Goal: Task Accomplishment & Management: Use online tool/utility

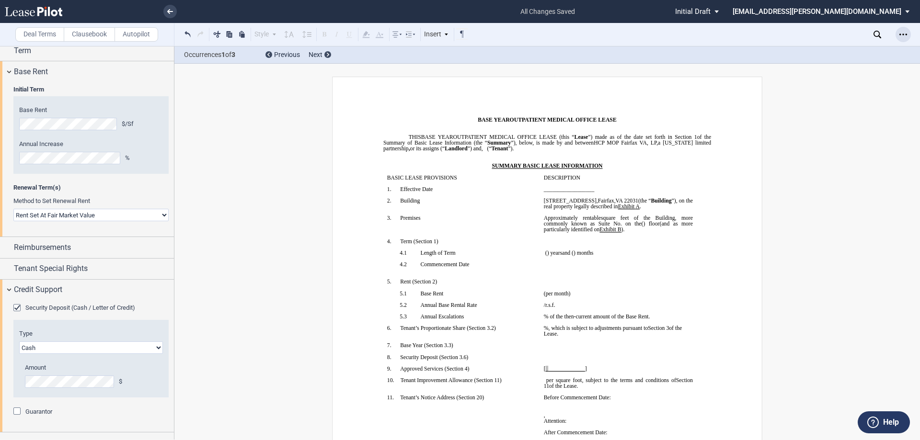
click at [903, 31] on icon "Open Lease options menu" at bounding box center [903, 35] width 8 height 8
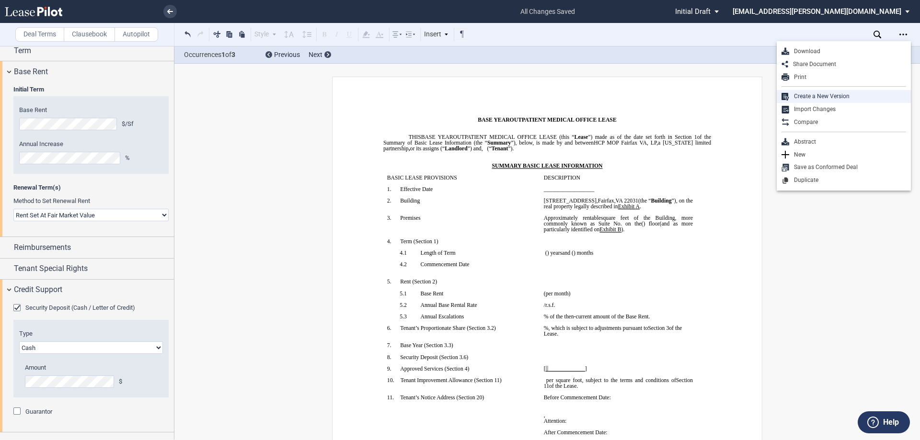
click at [819, 100] on div "Create a New Version" at bounding box center [847, 96] width 117 height 8
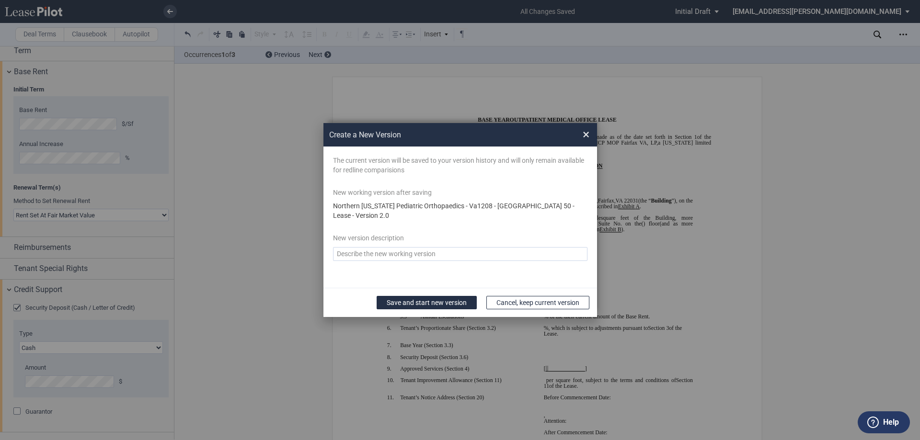
click at [414, 252] on textarea "Version Desc" at bounding box center [460, 254] width 254 height 14
type textarea "b"
type textarea "v2"
click at [462, 300] on button "Save and start new version" at bounding box center [427, 302] width 100 height 13
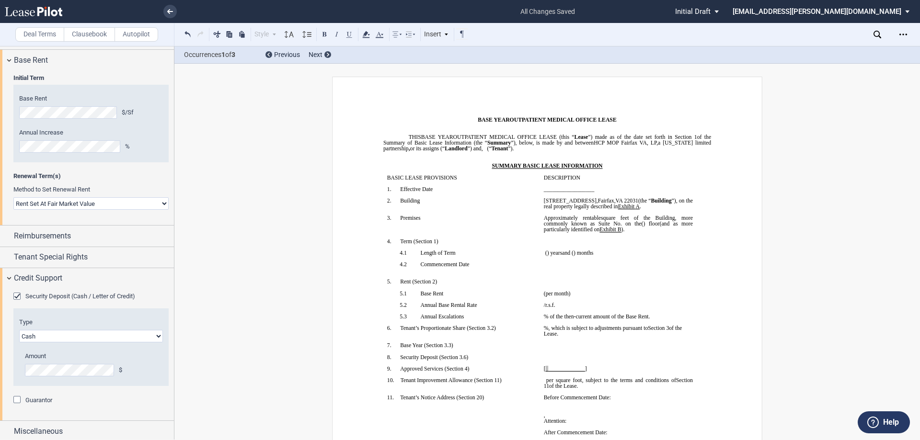
scroll to position [295, 0]
drag, startPoint x: 67, startPoint y: 282, endPoint x: 70, endPoint y: 273, distance: 9.7
click at [67, 282] on div "Credit Support" at bounding box center [87, 275] width 174 height 21
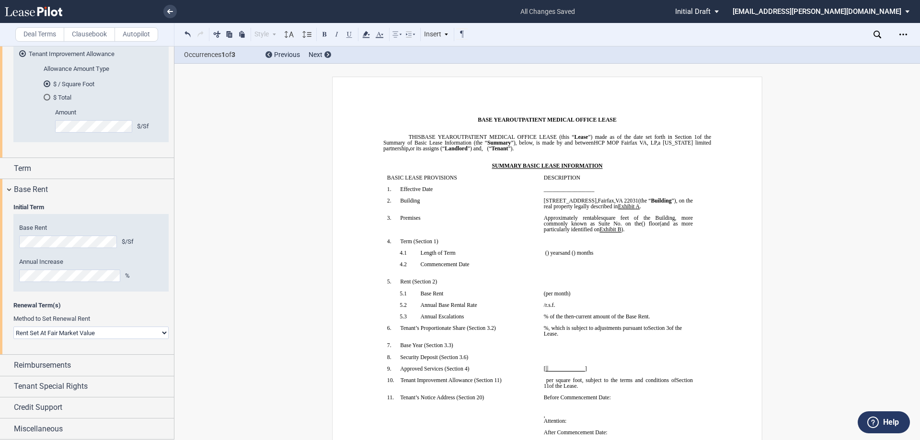
scroll to position [161, 0]
click at [41, 187] on span "Base Rent" at bounding box center [31, 190] width 34 height 11
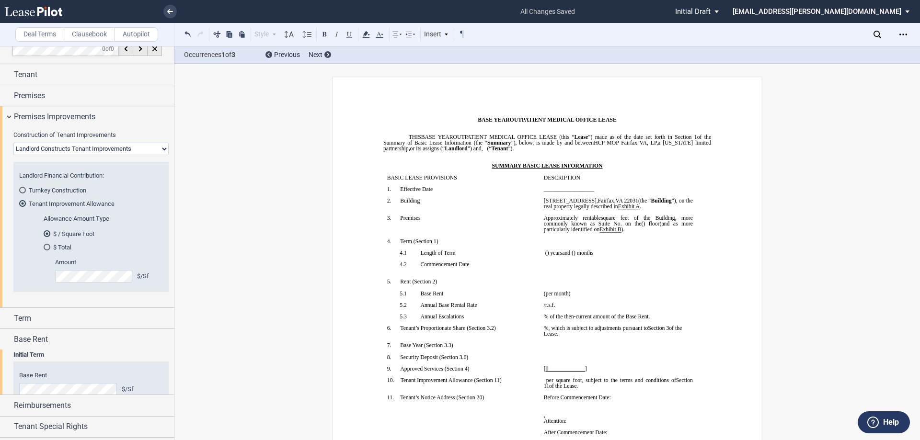
scroll to position [8, 0]
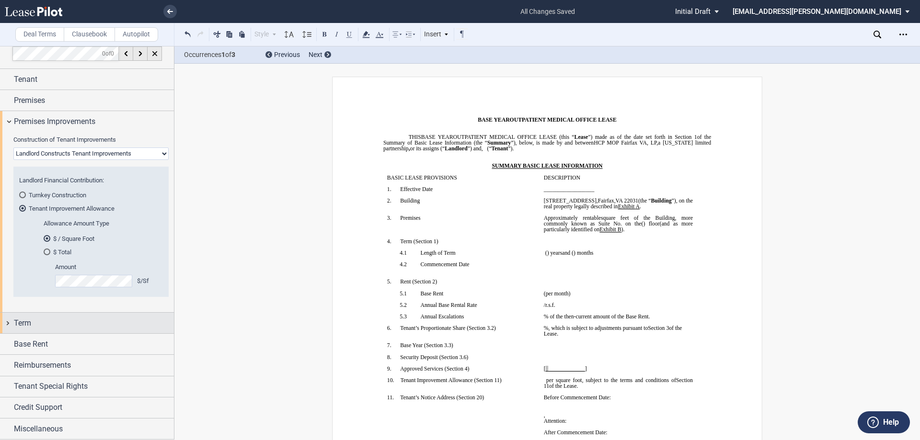
click at [56, 320] on div "Term" at bounding box center [94, 323] width 160 height 11
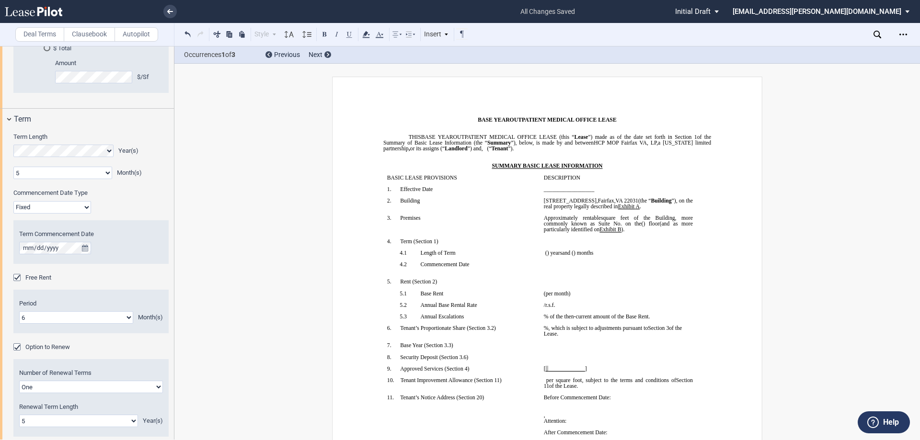
scroll to position [209, 0]
click at [58, 129] on div "Term" at bounding box center [87, 121] width 174 height 21
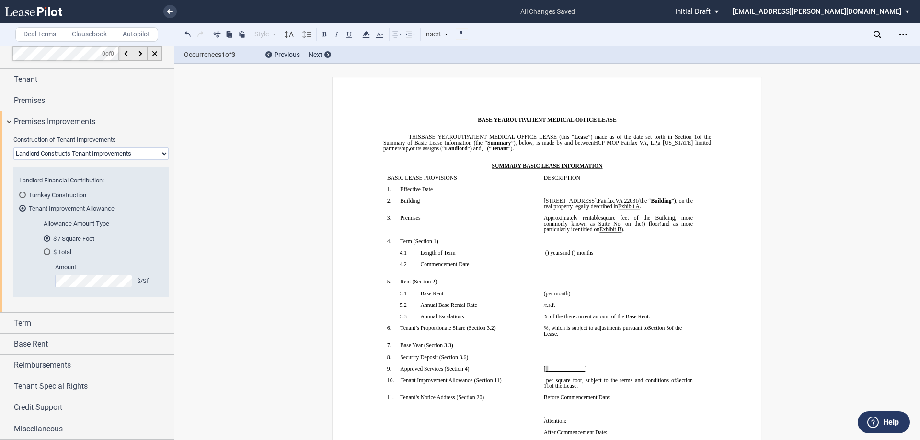
scroll to position [0, 0]
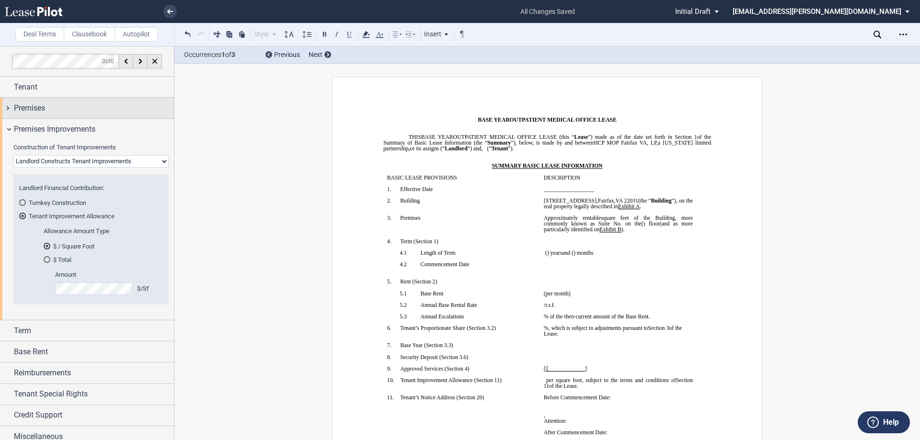
click at [75, 107] on div "Premises" at bounding box center [94, 108] width 160 height 11
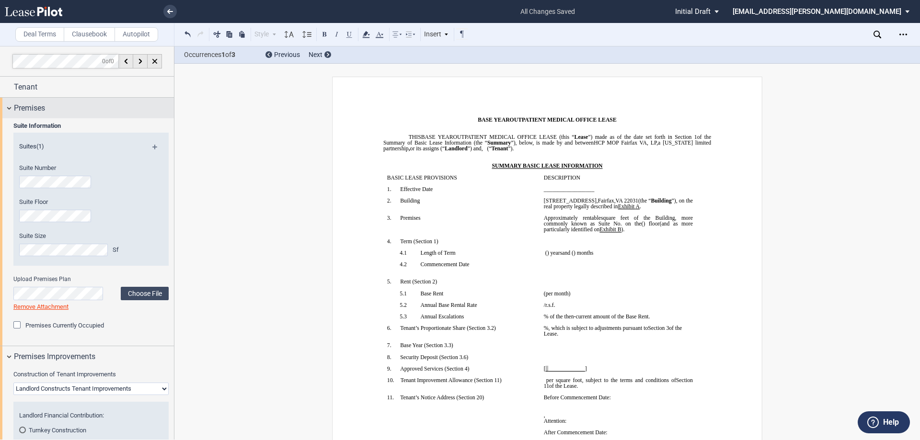
click at [84, 116] on div "Premises" at bounding box center [87, 108] width 174 height 21
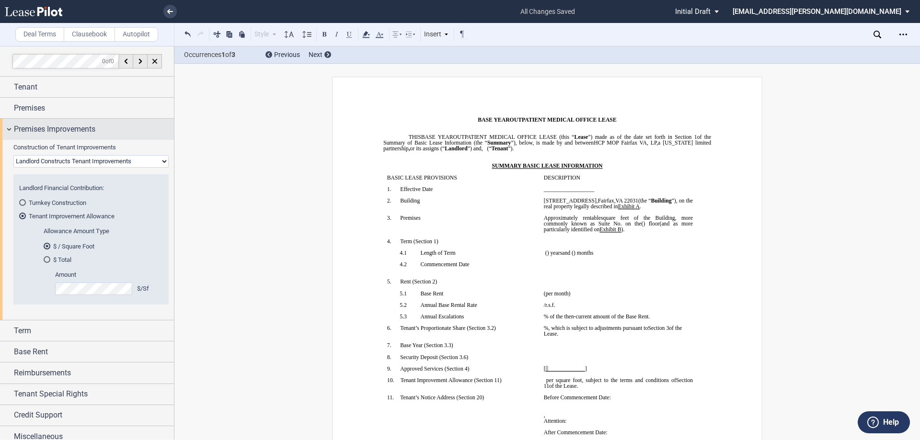
click at [78, 127] on span "Premises Improvements" at bounding box center [54, 129] width 81 height 11
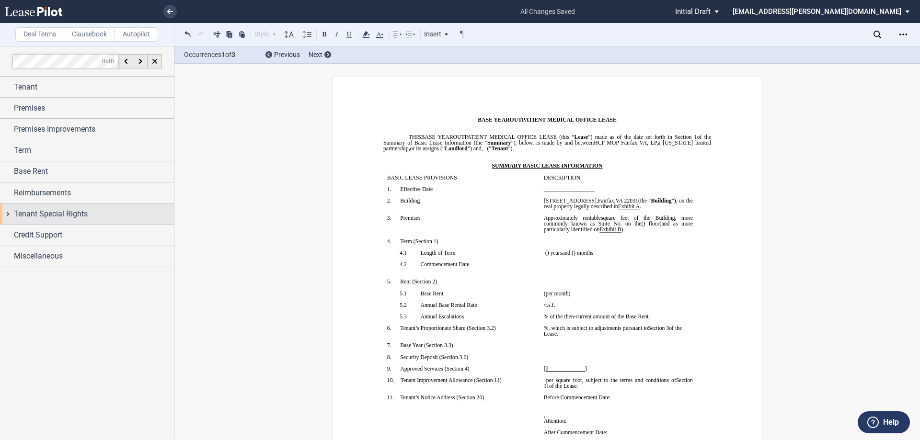
click at [80, 210] on span "Tenant Special Rights" at bounding box center [51, 213] width 74 height 11
click at [47, 198] on span "Reimbursements" at bounding box center [42, 192] width 57 height 11
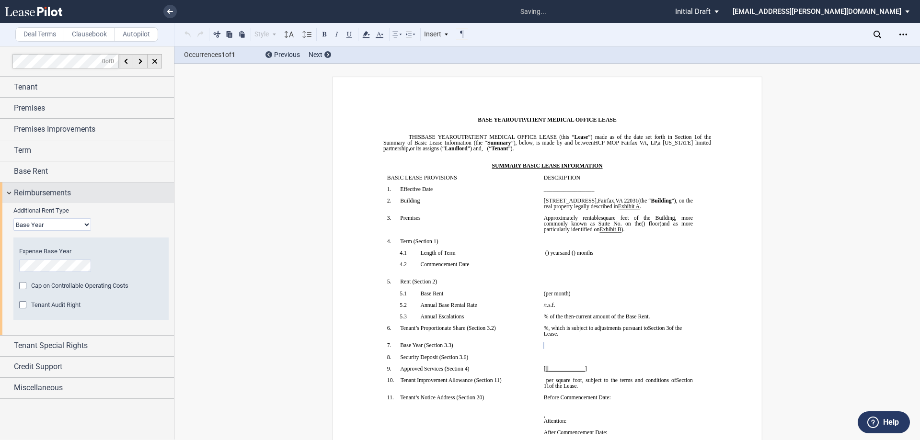
click at [39, 193] on span "Reimbursements" at bounding box center [42, 192] width 57 height 11
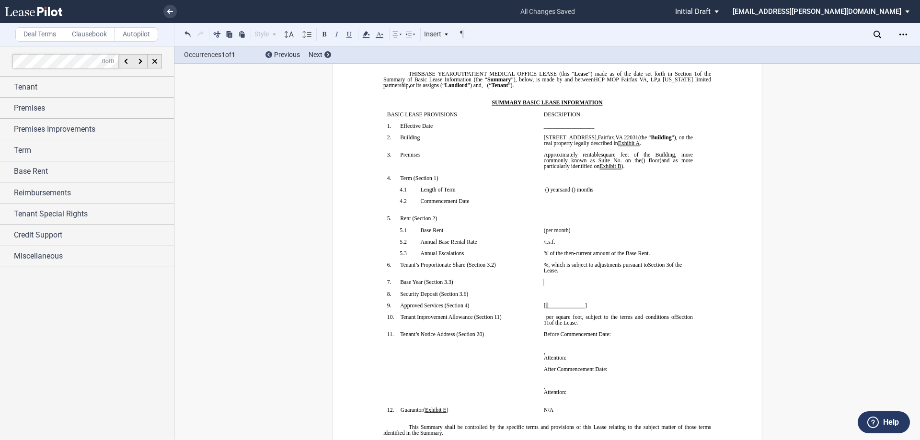
scroll to position [96, 0]
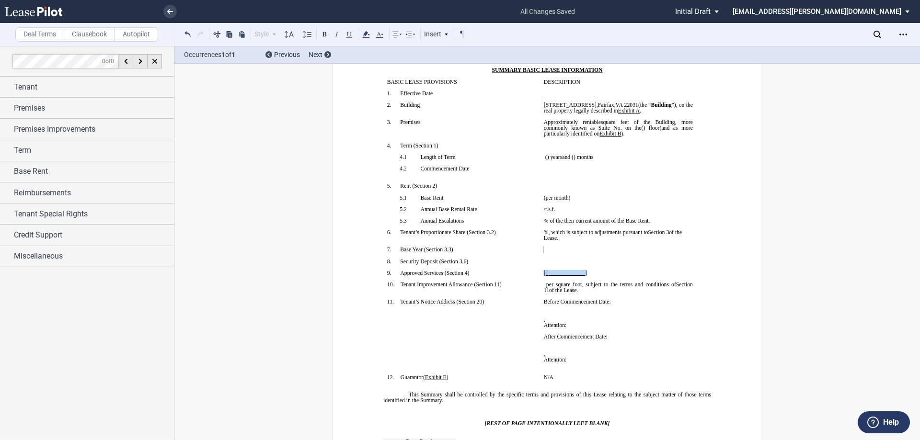
drag, startPoint x: 589, startPoint y: 272, endPoint x: 540, endPoint y: 274, distance: 48.9
click at [540, 274] on td "[ ﻿_ ﻿_____________ ] ﻿" at bounding box center [618, 275] width 157 height 11
click at [626, 270] on p "﻿ pediatric orthopaedic office use ﻿_" at bounding box center [618, 273] width 149 height 6
click at [544, 272] on span "pediatric orthopaedic office use." at bounding box center [580, 273] width 72 height 6
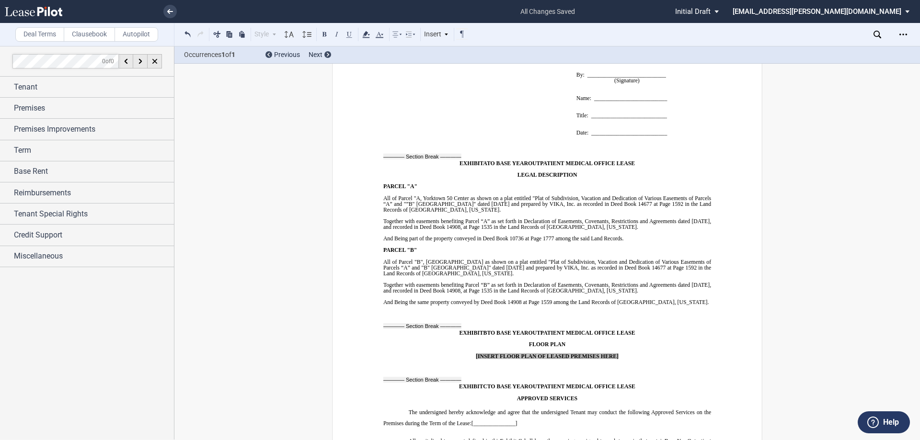
scroll to position [8318, 0]
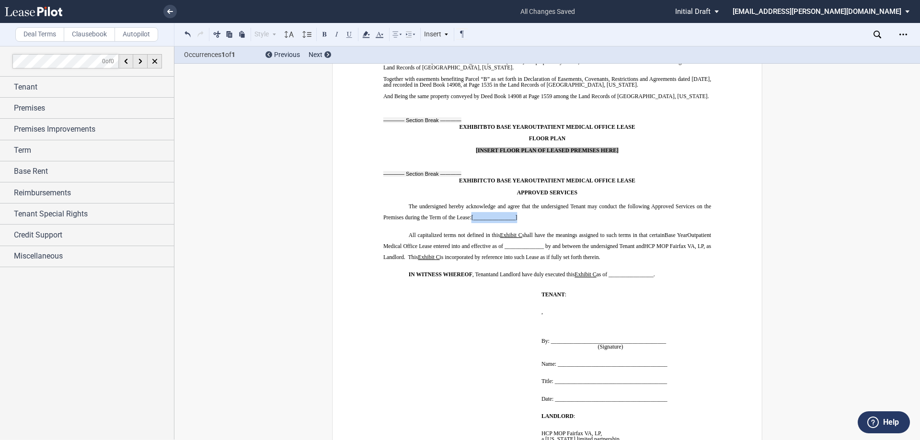
drag, startPoint x: 529, startPoint y: 180, endPoint x: 470, endPoint y: 176, distance: 59.0
click at [470, 201] on p "The undersigned hereby acknowledge and agree that the undersigned Tenant may co…" at bounding box center [547, 212] width 328 height 23
click at [523, 201] on p "The undersigned hereby acknowledge and agree that the undersigned Tenant may co…" at bounding box center [547, 212] width 328 height 23
click at [511, 215] on span "[_______________]" at bounding box center [494, 218] width 46 height 6
click at [516, 215] on span "[_______________]" at bounding box center [494, 218] width 46 height 6
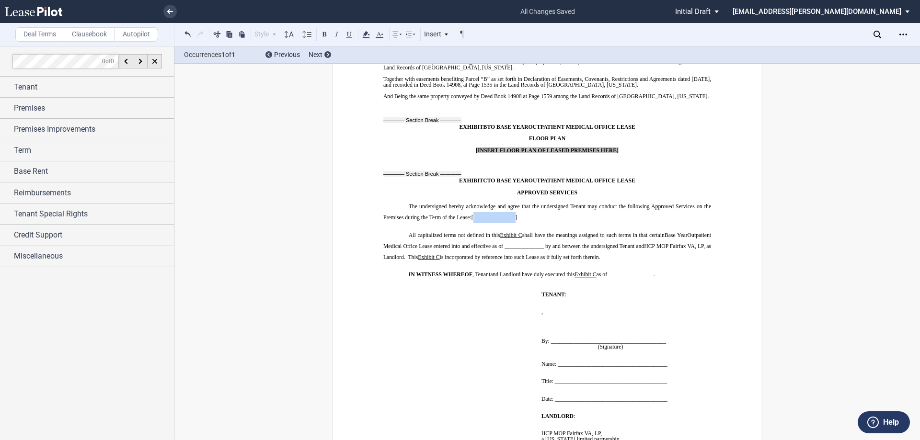
drag, startPoint x: 514, startPoint y: 178, endPoint x: 473, endPoint y: 178, distance: 41.2
click at [473, 215] on span "[_______________]" at bounding box center [494, 218] width 46 height 6
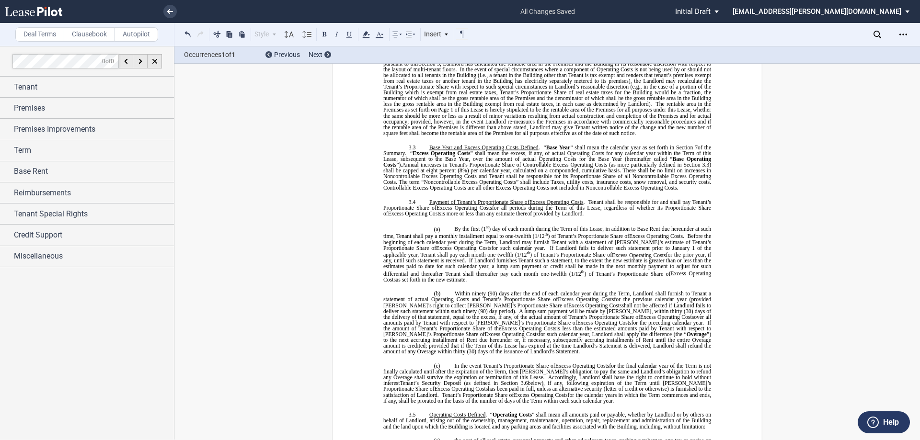
scroll to position [1069, 0]
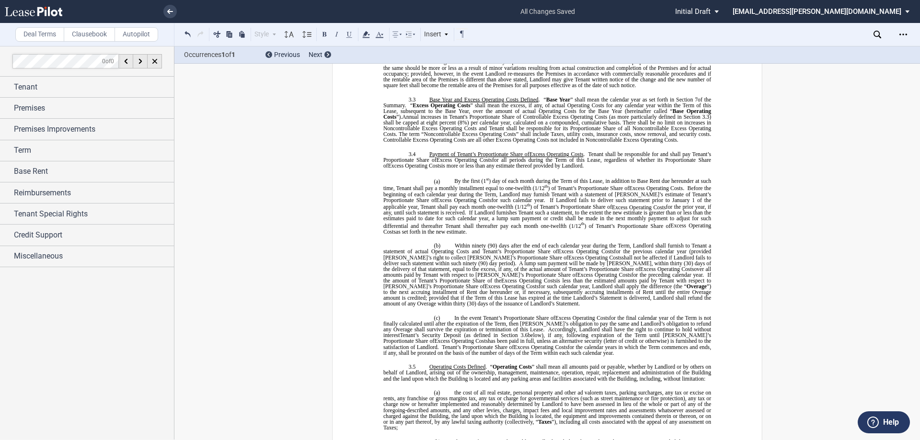
click at [538, 117] on span "Annual increases in Tenant's Proportionate Share of Controllable Excess Operati…" at bounding box center [547, 128] width 329 height 29
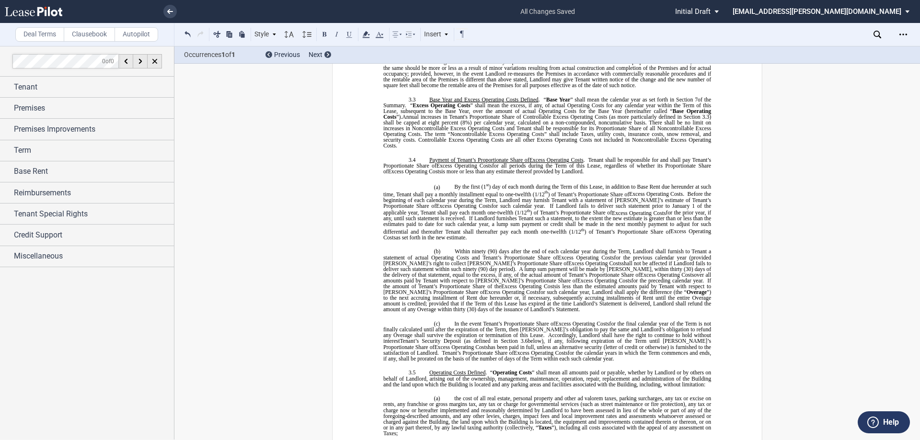
drag, startPoint x: 593, startPoint y: 118, endPoint x: 575, endPoint y: 125, distance: 19.4
click at [575, 125] on span "Annual increases in Tenant's Proportionate Share of Controllable Excess Operati…" at bounding box center [547, 131] width 329 height 35
click at [578, 115] on span "Annual increases in Tenant's Proportionate Share of Controllable Excess Operati…" at bounding box center [547, 131] width 329 height 35
drag, startPoint x: 378, startPoint y: 113, endPoint x: 586, endPoint y: 110, distance: 208.5
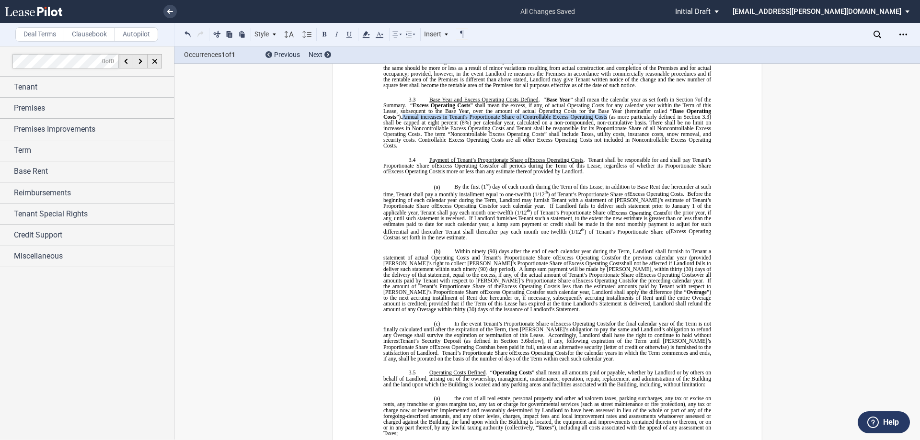
copy span "Annual increases in Tenant's Proportionate Share of Controllable Excess Operati…"
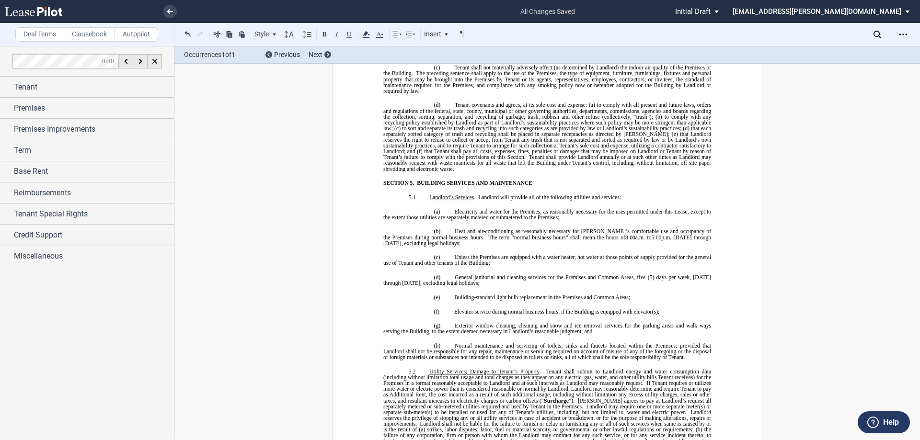
scroll to position [2459, 0]
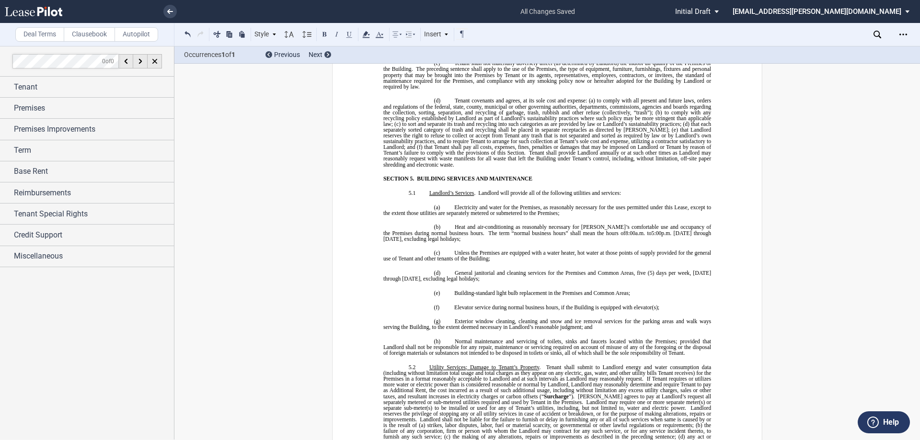
click at [625, 230] on span "8:00" at bounding box center [630, 233] width 10 height 6
click at [707, 224] on span "Heat and air-conditioning as reasonably necessary for [PERSON_NAME]’s comfortab…" at bounding box center [547, 232] width 329 height 17
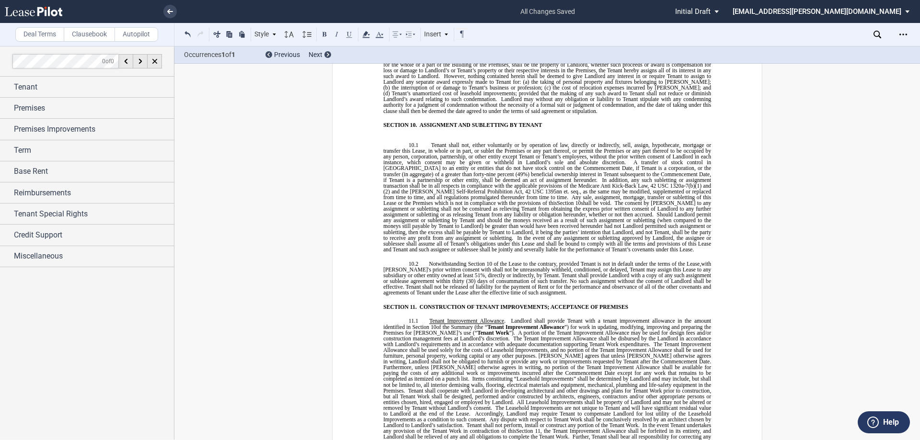
scroll to position [4040, 0]
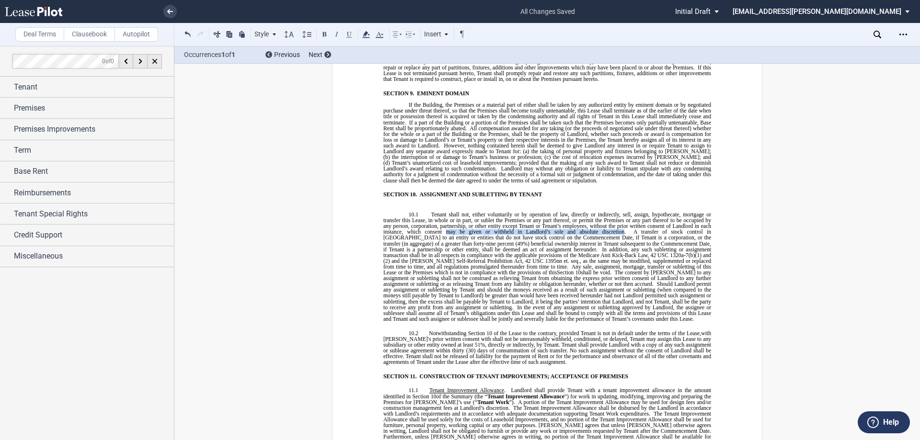
drag, startPoint x: 437, startPoint y: 198, endPoint x: 589, endPoint y: 197, distance: 152.4
click at [589, 212] on span "Tenant shall not, either voluntarily or by operation of law, directly or indire…" at bounding box center [547, 223] width 329 height 23
drag, startPoint x: 609, startPoint y: 321, endPoint x: 575, endPoint y: 320, distance: 33.6
click at [575, 330] on span "Notwithstanding Section 10 of the Lease to the contrary, provided Tenant is not…" at bounding box center [547, 347] width 329 height 35
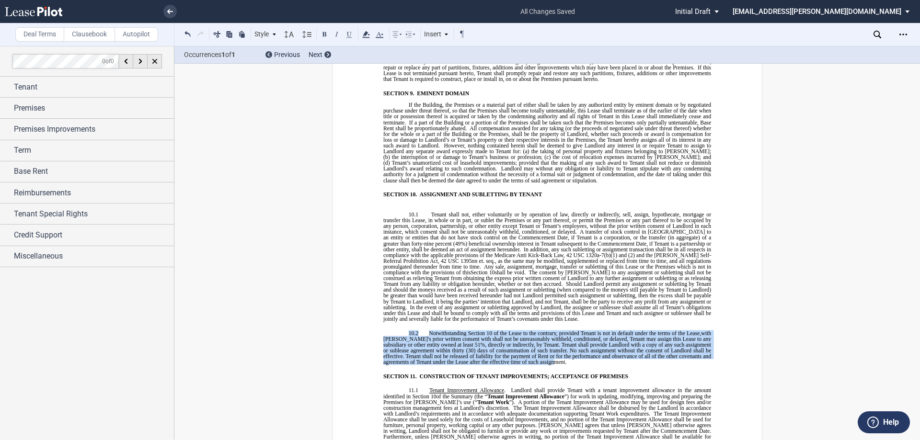
drag, startPoint x: 575, startPoint y: 325, endPoint x: 387, endPoint y: 296, distance: 190.0
click at [387, 330] on p "10.2 ​ Notwithstanding Section 10 of the Lease to the contrary, provided Tenant…" at bounding box center [547, 347] width 328 height 35
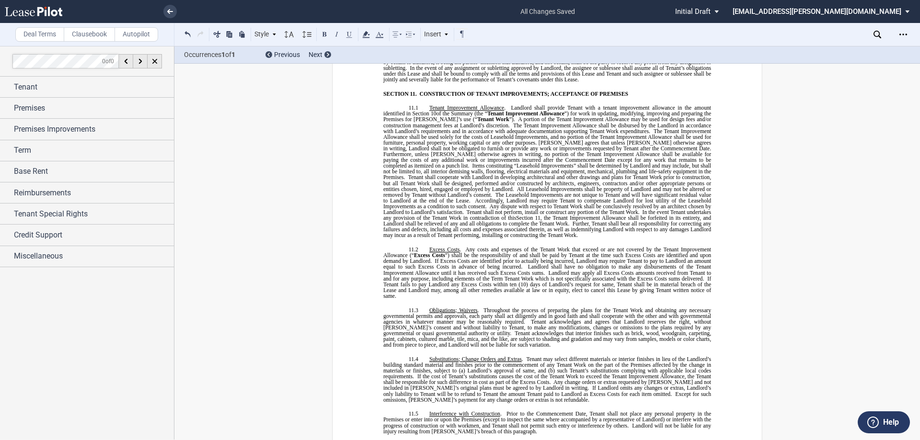
scroll to position [4231, 0]
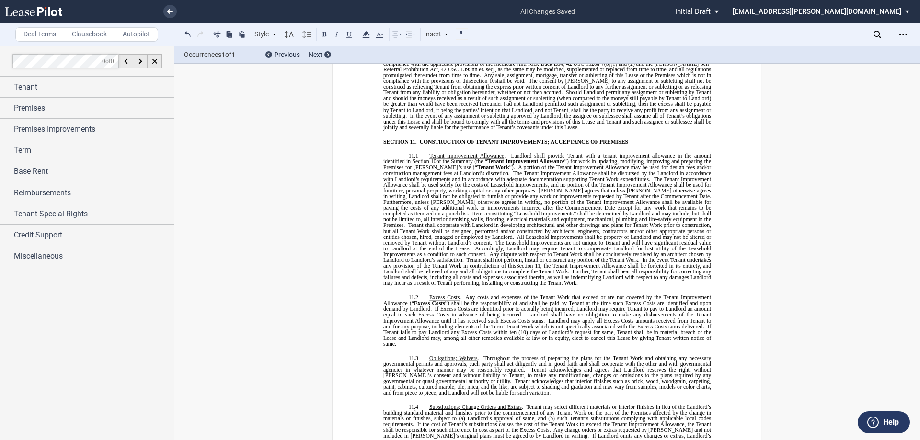
click at [539, 187] on span "[PERSON_NAME] agrees that unless [PERSON_NAME] otherwise agrees in writing, Lan…" at bounding box center [547, 192] width 329 height 11
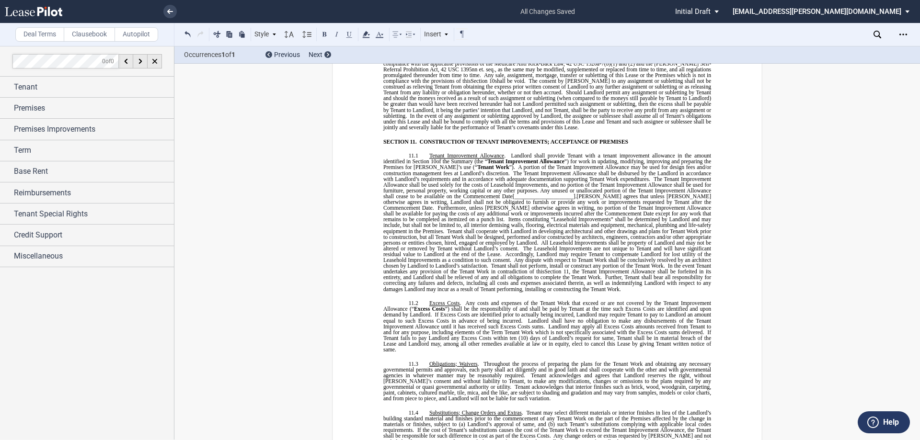
click at [624, 253] on p "11.1 ﻿ Tenant Improvement Allowance . Landlord shall provide Tenant with a tena…" at bounding box center [547, 222] width 328 height 139
click at [587, 255] on p "11.1 ﻿ Tenant Improvement Allowance . Landlord shall provide Tenant with a tena…" at bounding box center [547, 222] width 328 height 139
click at [586, 259] on div "!!SET_LEVEL_0!! !!MOB_LEVEL_1!! SECTION 11. CONSTRUCTION OF TENANT IMPROVEMENTS…" at bounding box center [547, 380] width 328 height 485
click at [581, 255] on p "11.1 ﻿ Tenant Improvement Allowance . Landlord shall provide Tenant with a tena…" at bounding box center [547, 222] width 328 height 139
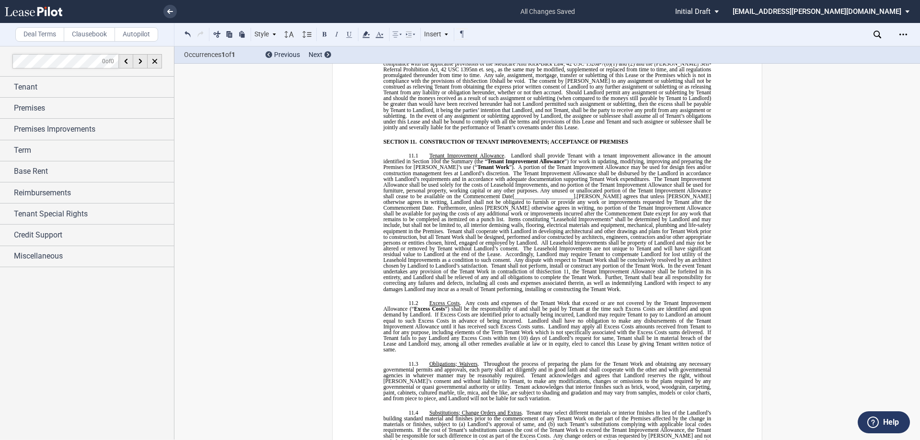
click at [577, 260] on div "!!SET_LEVEL_0!! !!MOB_LEVEL_1!! SECTION 11. CONSTRUCTION OF TENANT IMPROVEMENTS…" at bounding box center [547, 380] width 328 height 485
click at [577, 254] on p "11.1 ﻿ Tenant Improvement Allowance . Landlord shall provide Tenant with a tena…" at bounding box center [547, 222] width 328 height 139
click at [589, 254] on p "11.1 ﻿ Tenant Improvement Allowance . Landlord shall provide Tenant with a tena…" at bounding box center [547, 222] width 328 height 139
click at [583, 256] on p "11.1 ﻿ Tenant Improvement Allowance . Landlord shall provide Tenant with a tena…" at bounding box center [547, 222] width 328 height 139
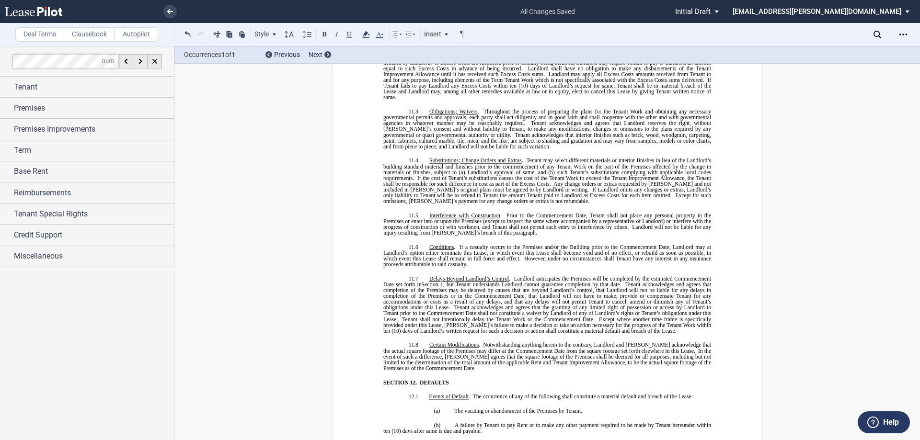
scroll to position [4519, 0]
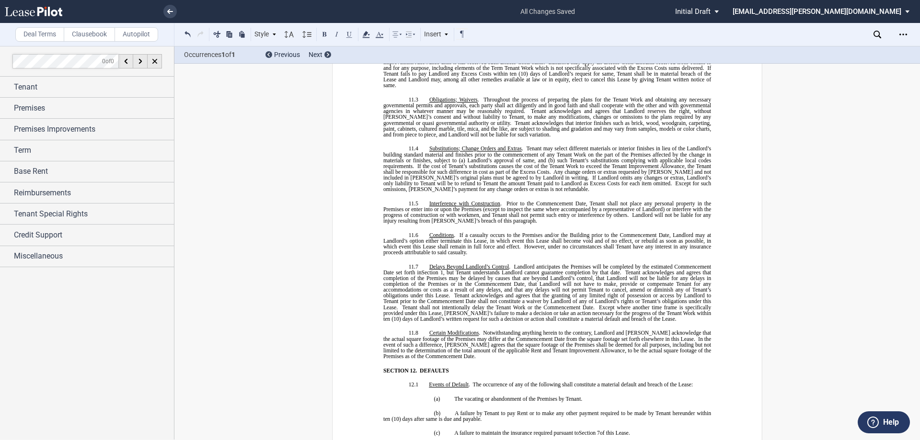
click at [476, 330] on p "11.8 Certain Modifications . Notwithstanding anything herein to the contrary, L…" at bounding box center [547, 344] width 328 height 29
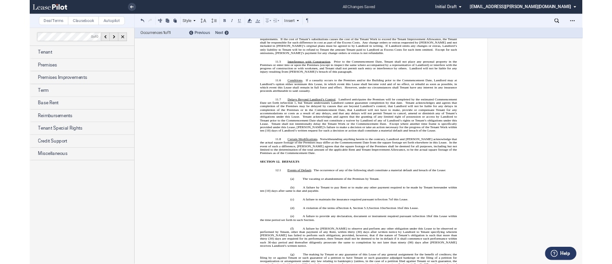
scroll to position [4576, 0]
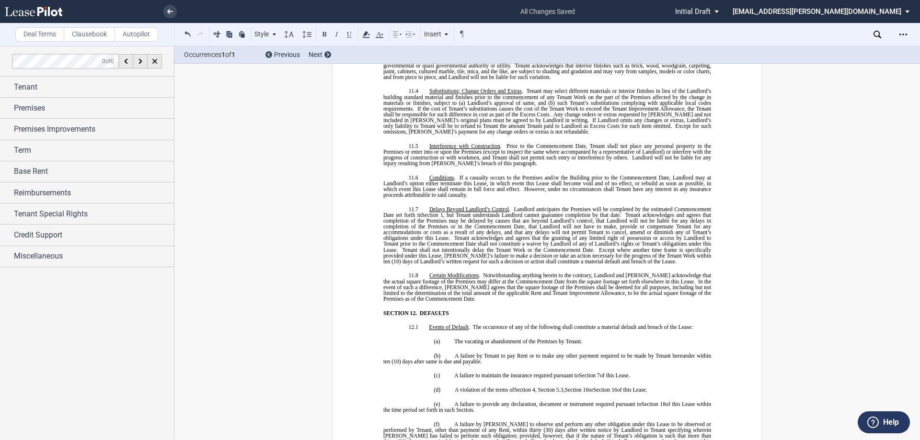
click at [489, 268] on div "﻿ BASE YEAR TRIPLE NET OUTPATIENT MEDICAL OFFICE LEASE ﻿ ﻿ THIS BASE YEAR TRIPL…" at bounding box center [547, 212] width 328 height 9355
click at [458, 273] on p "11.8 Certain Modifications . Notwithstanding anything herein to the contrary, L…" at bounding box center [547, 287] width 328 height 29
click at [482, 273] on p "11.8 Certain Modifications . Notwithstanding anything herein to the contrary, L…" at bounding box center [547, 287] width 328 height 29
click at [491, 273] on p "11.8 Certain Modifications . Notwithstanding anything herein to the contrary, L…" at bounding box center [547, 287] width 328 height 29
click at [454, 273] on p "11.8 Certain Modifications . Notwithstanding anything herein to the contrary, L…" at bounding box center [547, 287] width 328 height 29
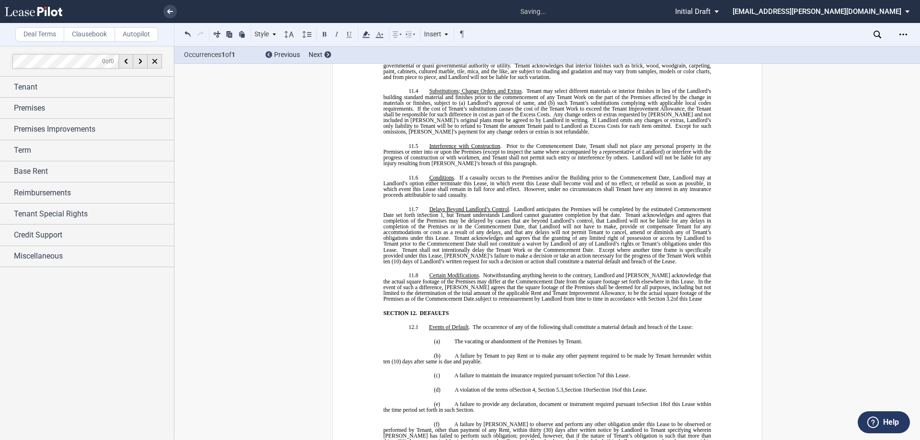
click at [476, 296] on span "subject to remeasurement by Landlord from time to time in accordance with Secti…" at bounding box center [570, 299] width 189 height 6
click at [678, 273] on p "11.8 Certain Modifications . Notwithstanding anything herein to the contrary, L…" at bounding box center [547, 287] width 328 height 29
click at [563, 310] on p "SECTION 12. DEFAULTS" at bounding box center [553, 313] width 315 height 6
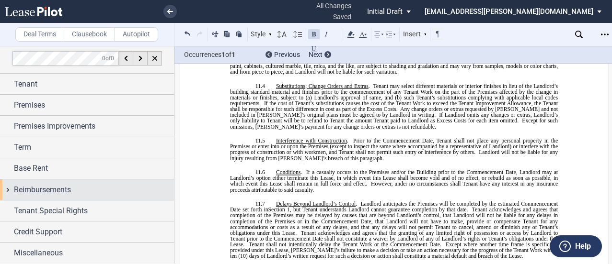
scroll to position [3, 0]
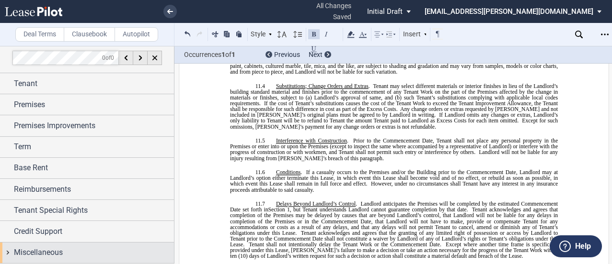
click at [38, 249] on span "Miscellaneous" at bounding box center [38, 252] width 49 height 11
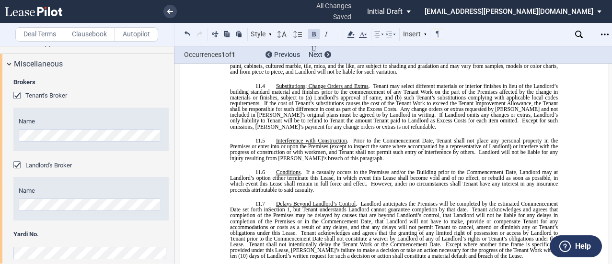
scroll to position [204, 0]
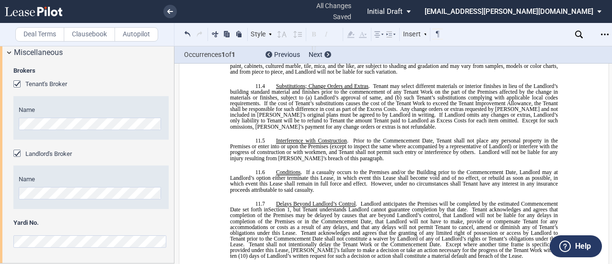
click at [0, 104] on html ".bocls-1{fill:#26354a;fill-rule:evenodd} Loading... × all changes saved Pending…" at bounding box center [306, 132] width 612 height 264
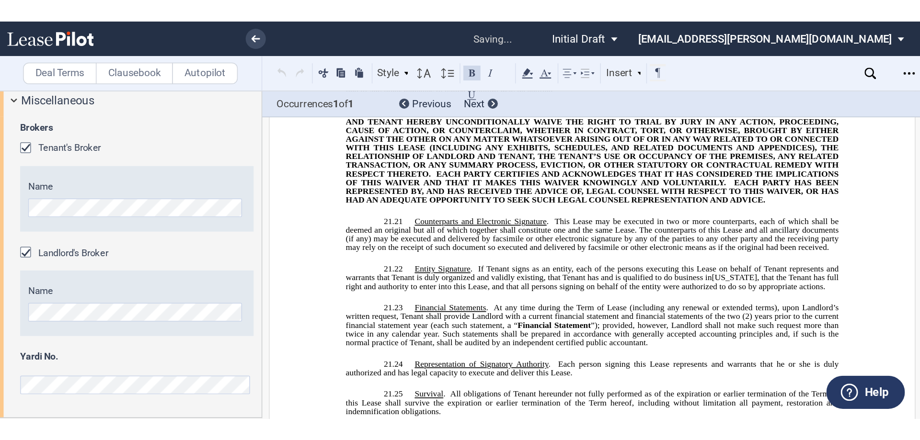
scroll to position [7600, 0]
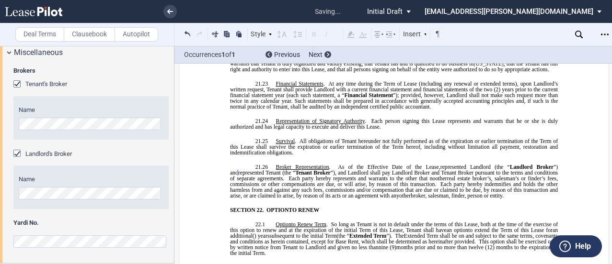
click at [0, 116] on html ".bocls-1{fill:#26354a;fill-rule:evenodd} Loading... × saving... Pending... Pend…" at bounding box center [306, 132] width 612 height 264
click at [0, 167] on html ".bocls-1{fill:#26354a;fill-rule:evenodd} Loading... × saving... Pending... Pend…" at bounding box center [306, 132] width 612 height 264
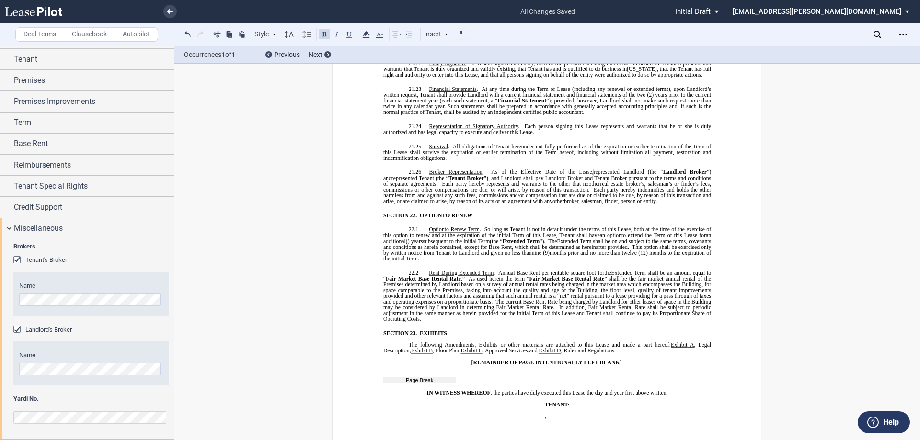
click at [615, 250] on span "months prior and no more than twelve (12) months to the expiration of the initi…" at bounding box center [547, 255] width 329 height 11
click at [695, 250] on span "months and no more than twelve (12) months to the expiration of the initial Term" at bounding box center [547, 255] width 329 height 11
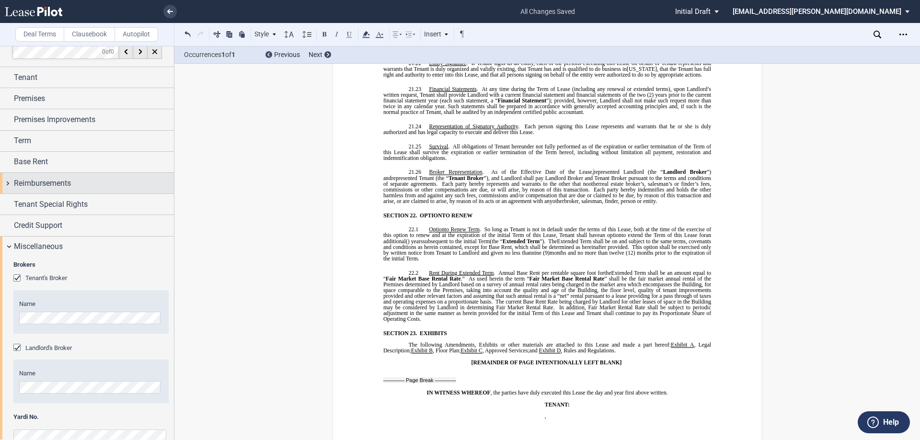
scroll to position [0, 0]
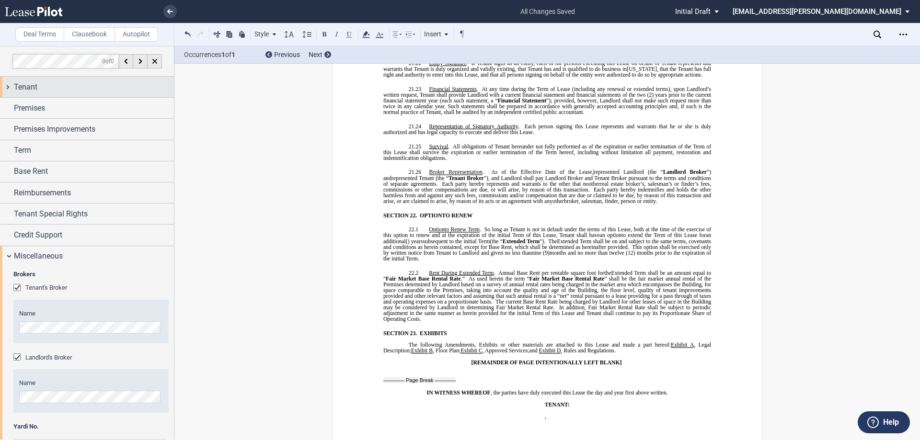
click at [37, 89] on span "Tenant" at bounding box center [25, 86] width 23 height 11
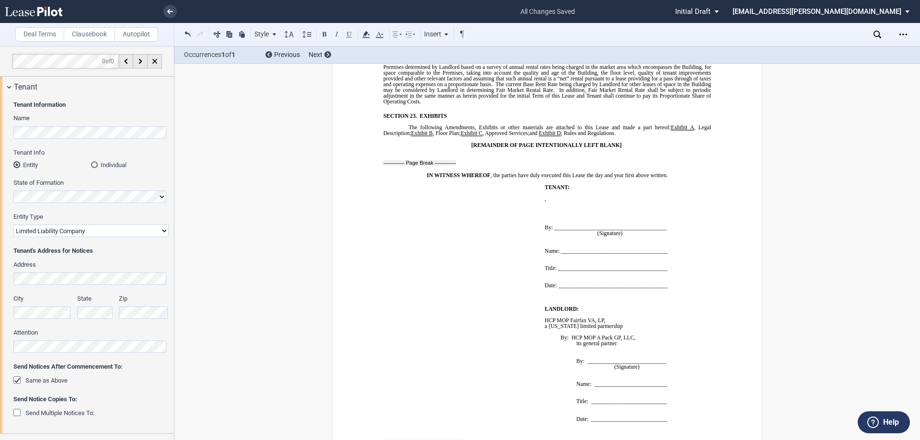
scroll to position [7887, 0]
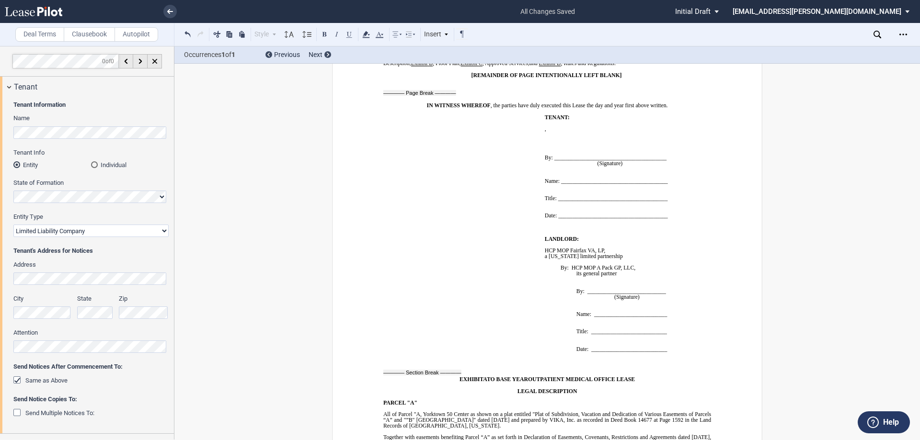
click at [651, 265] on p "By: HCP MOP A Pack GP, LLC," at bounding box center [638, 268] width 155 height 6
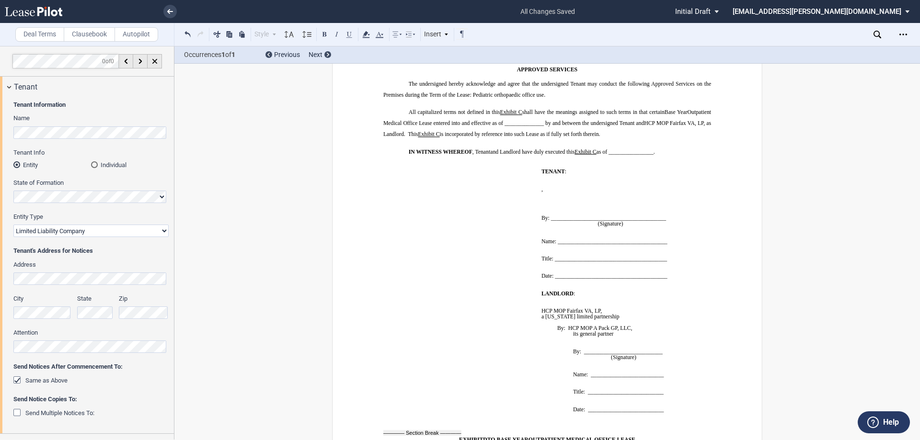
scroll to position [8462, 0]
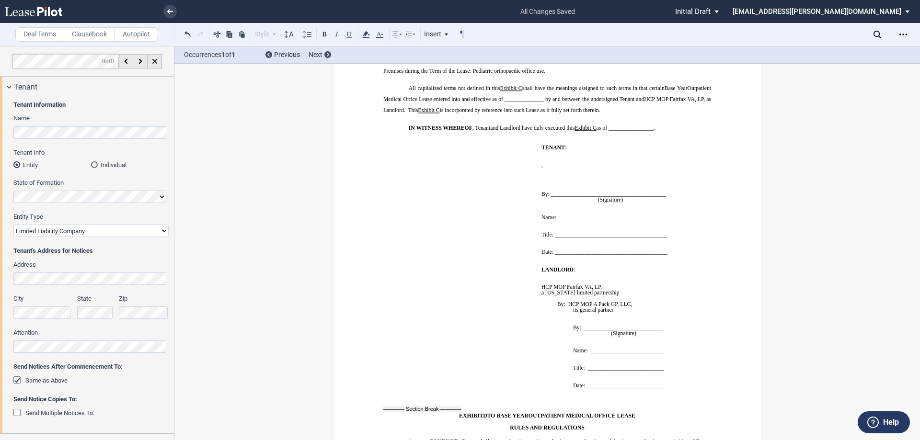
click at [635, 301] on p "By: HCP MOP A Pack GP, LLC," at bounding box center [636, 304] width 159 height 6
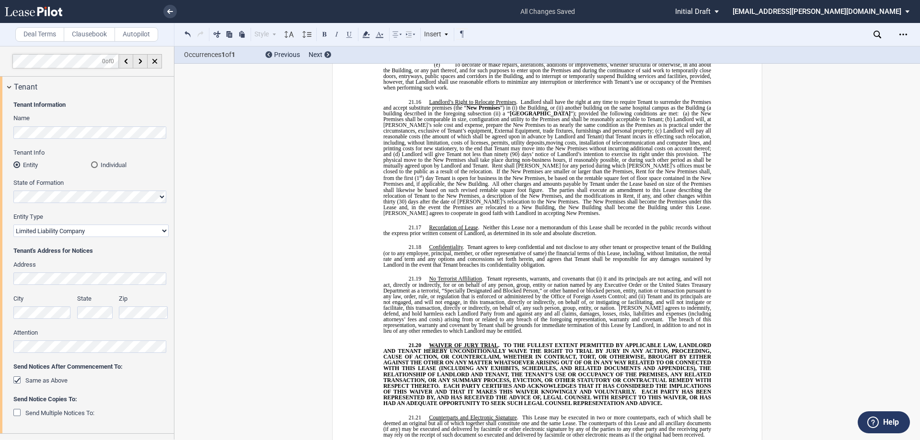
scroll to position [7264, 0]
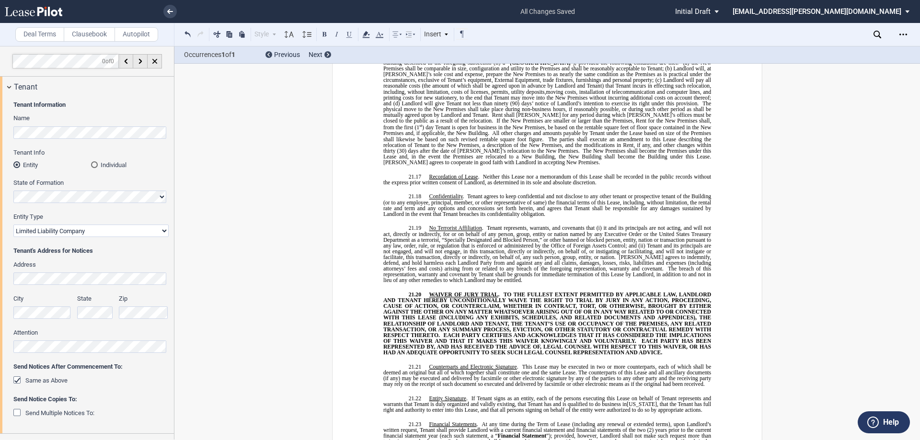
drag, startPoint x: 877, startPoint y: 39, endPoint x: 877, endPoint y: 30, distance: 8.6
click at [877, 31] on div "Download Share Document Print Create a New Version Import Changes Compare Abstr…" at bounding box center [896, 34] width 46 height 15
click at [877, 30] on div "Download Share Document Print Create a New Version Import Changes Compare Abstr…" at bounding box center [896, 34] width 46 height 15
click at [877, 31] on use at bounding box center [877, 35] width 8 height 8
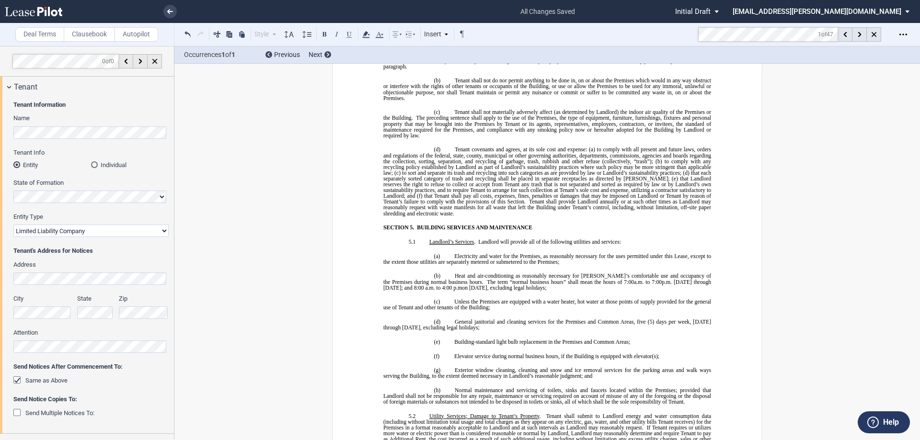
scroll to position [168, 0]
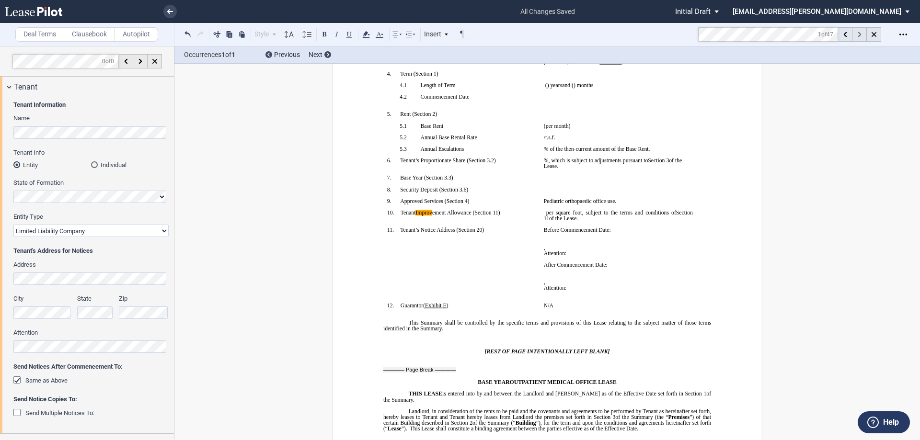
click at [863, 35] on div at bounding box center [859, 34] width 14 height 14
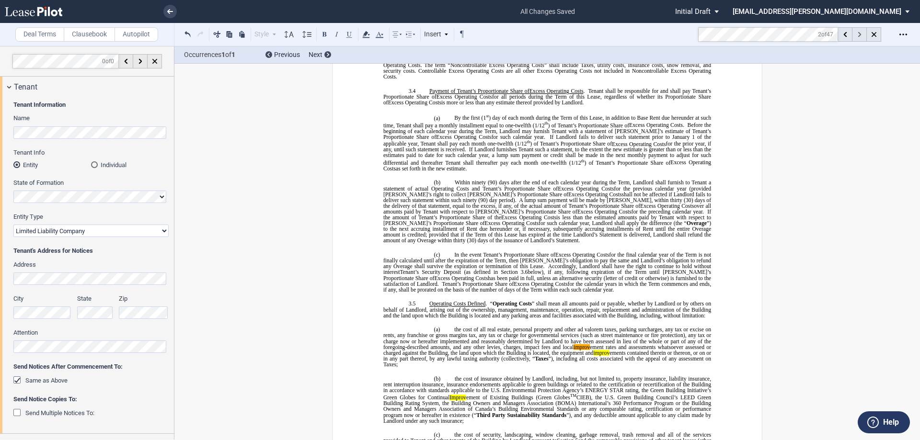
scroll to position [1261, 0]
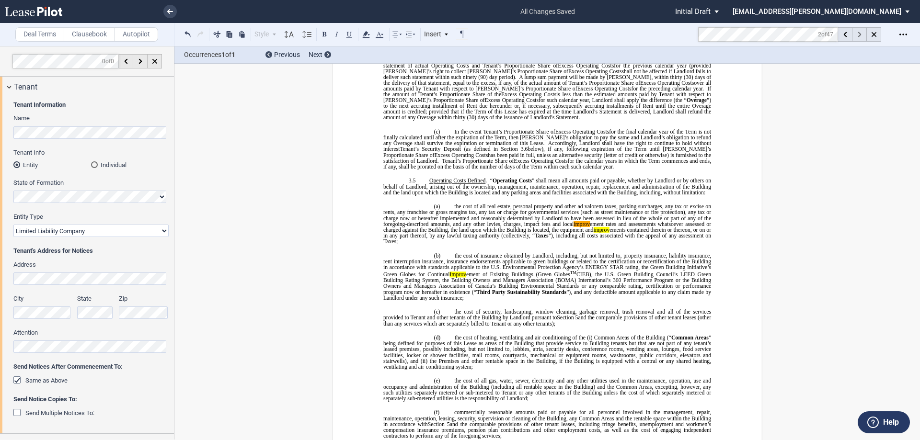
click at [863, 35] on div at bounding box center [859, 34] width 14 height 14
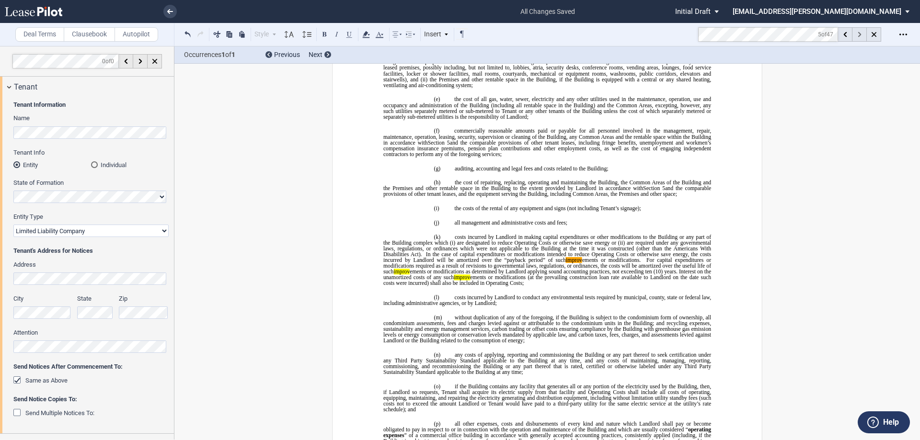
click at [863, 35] on div at bounding box center [859, 34] width 14 height 14
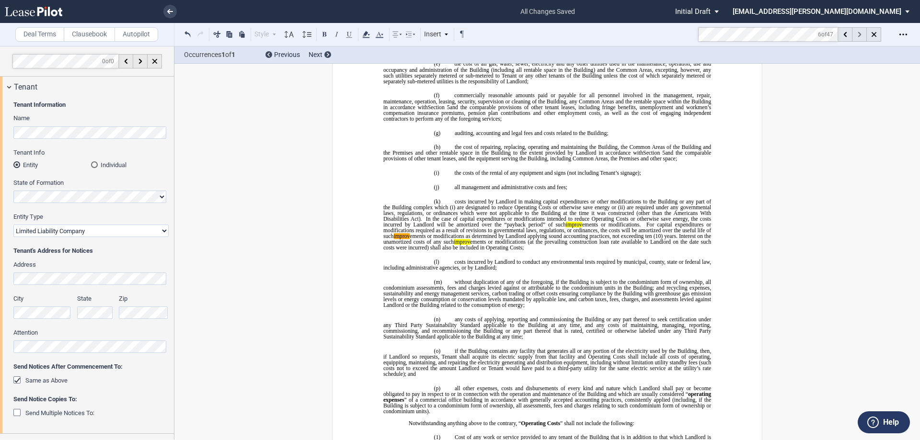
click at [863, 35] on div at bounding box center [859, 34] width 14 height 14
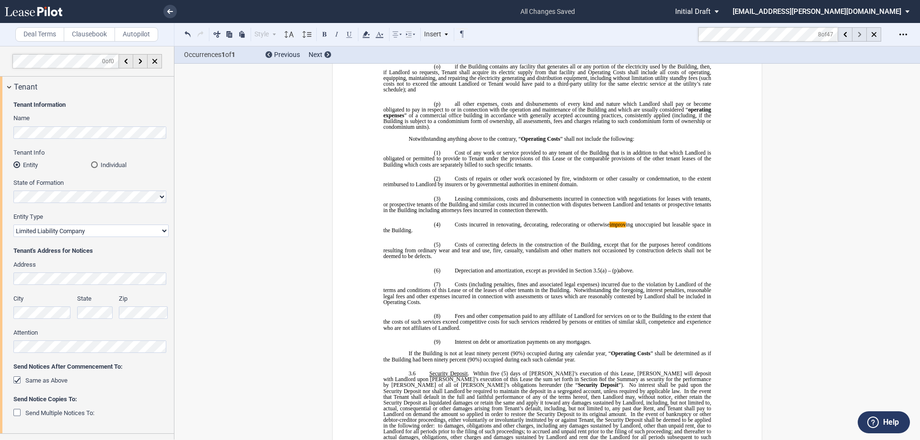
click at [863, 35] on div at bounding box center [859, 34] width 14 height 14
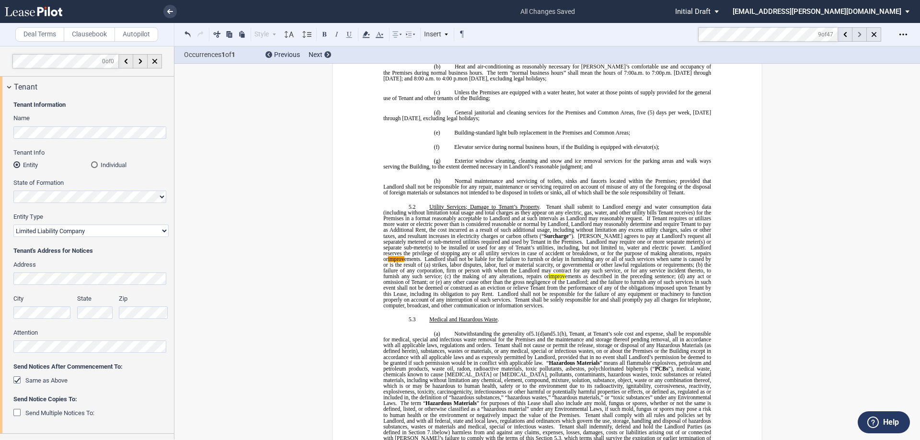
scroll to position [2648, 0]
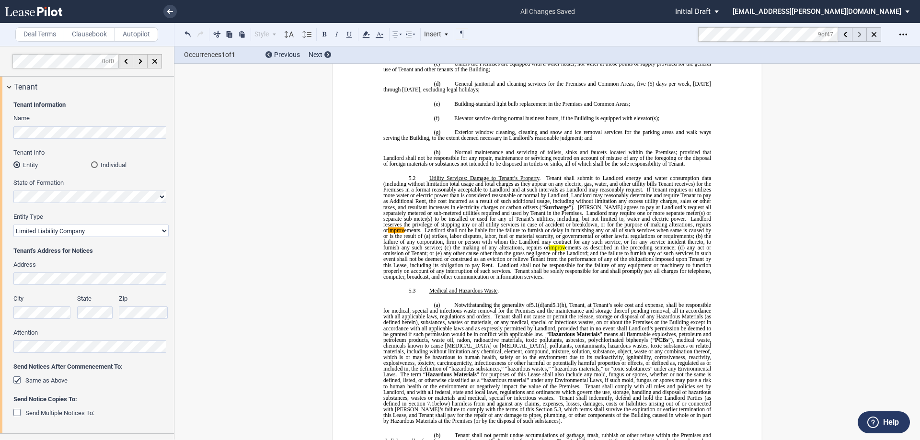
click at [863, 35] on div at bounding box center [859, 34] width 14 height 14
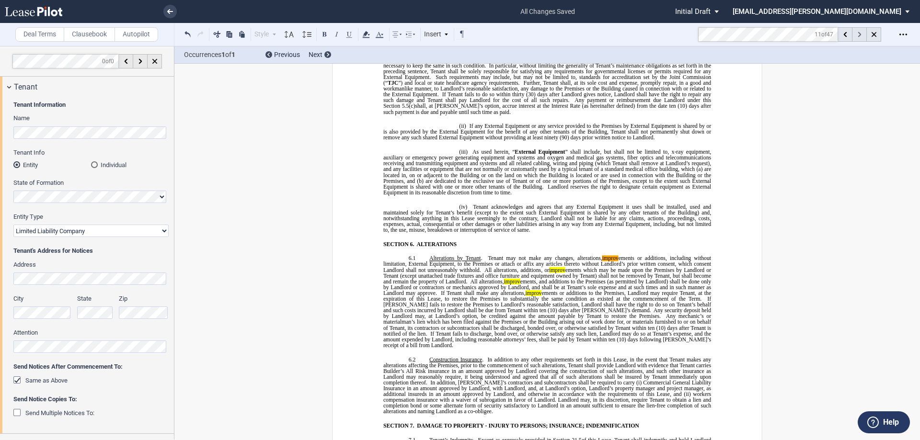
scroll to position [3282, 0]
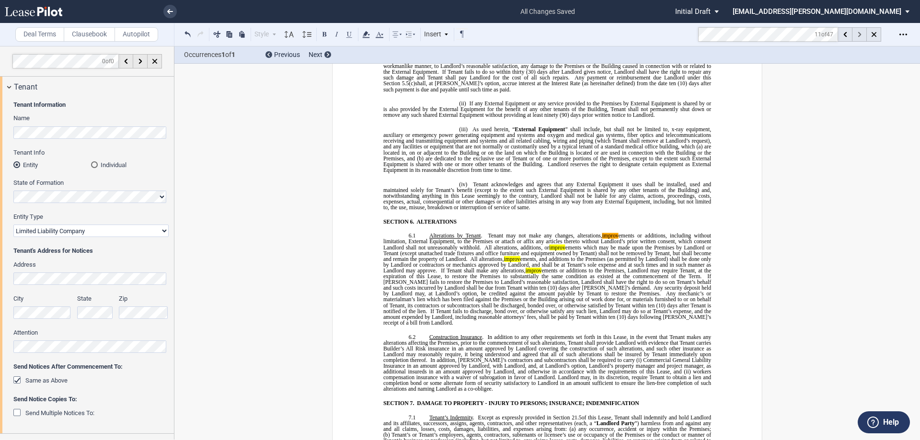
click at [863, 35] on div at bounding box center [859, 34] width 14 height 14
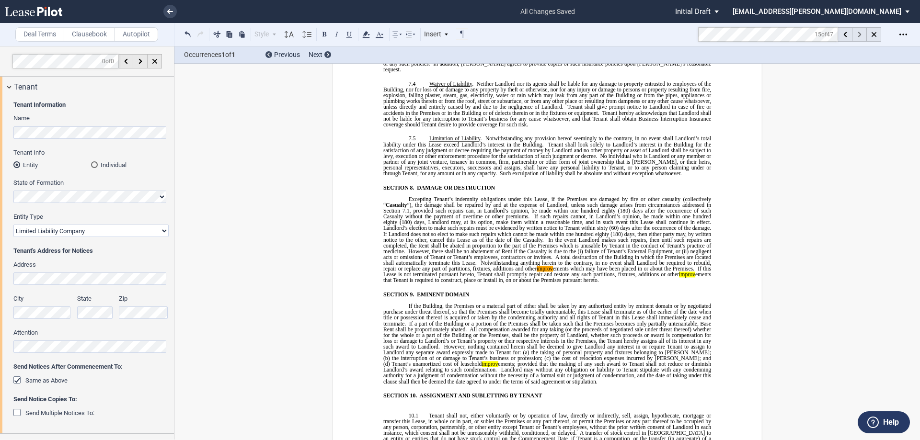
scroll to position [3860, 0]
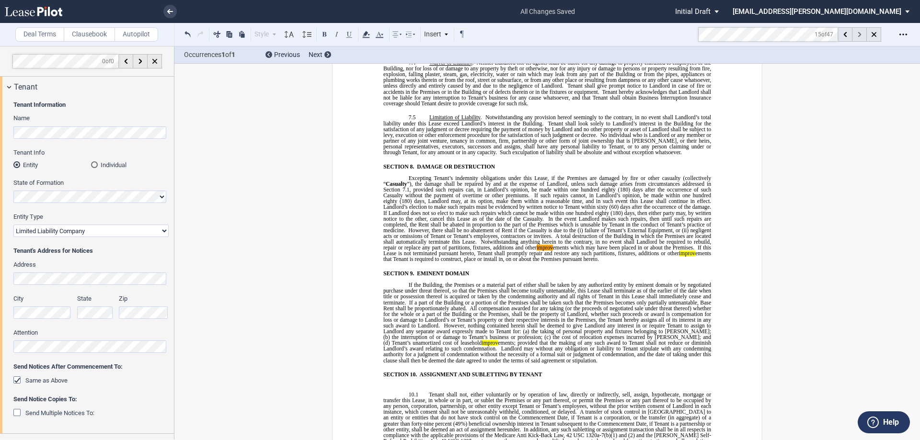
click at [863, 35] on div at bounding box center [859, 34] width 14 height 14
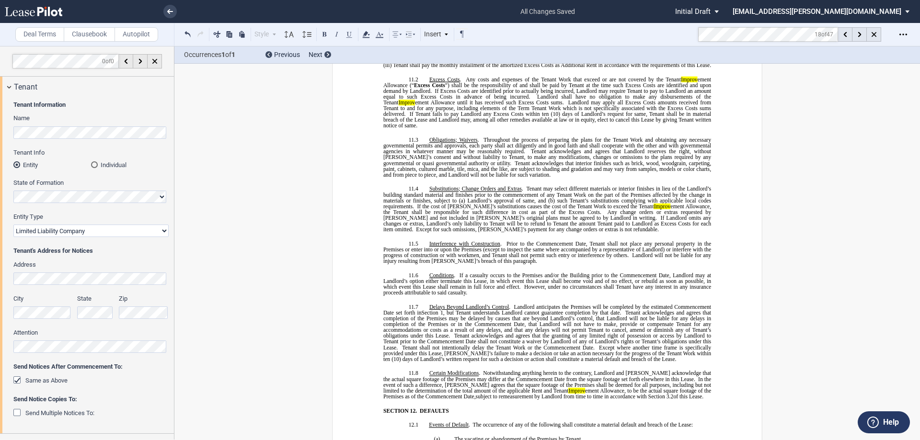
scroll to position [4509, 0]
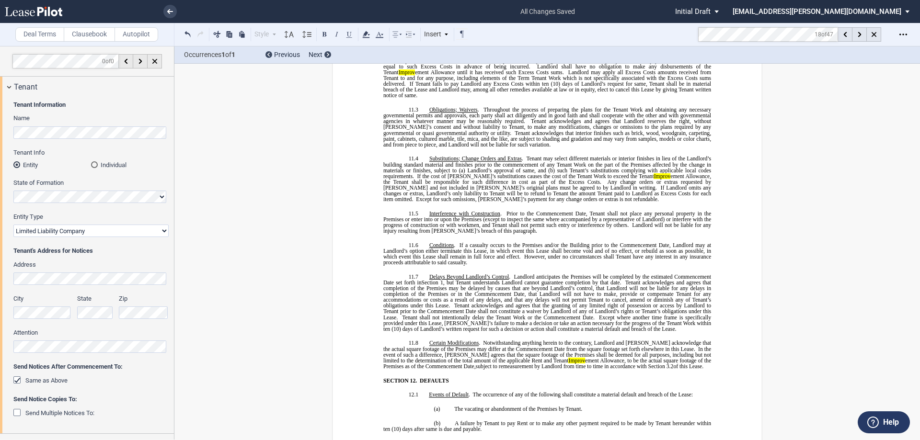
click at [679, 340] on p "11.8 Certain Modifications . Notwithstanding anything herein to the contrary, L…" at bounding box center [547, 354] width 328 height 29
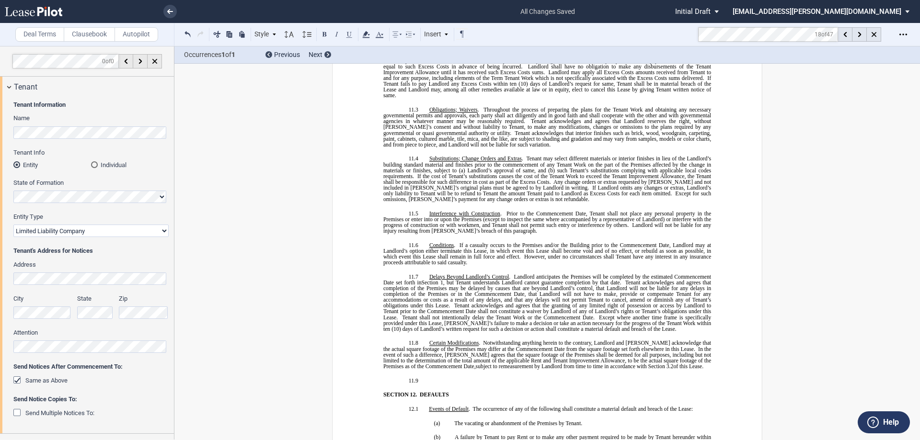
click at [424, 378] on p "11.9 ​" at bounding box center [547, 381] width 328 height 6
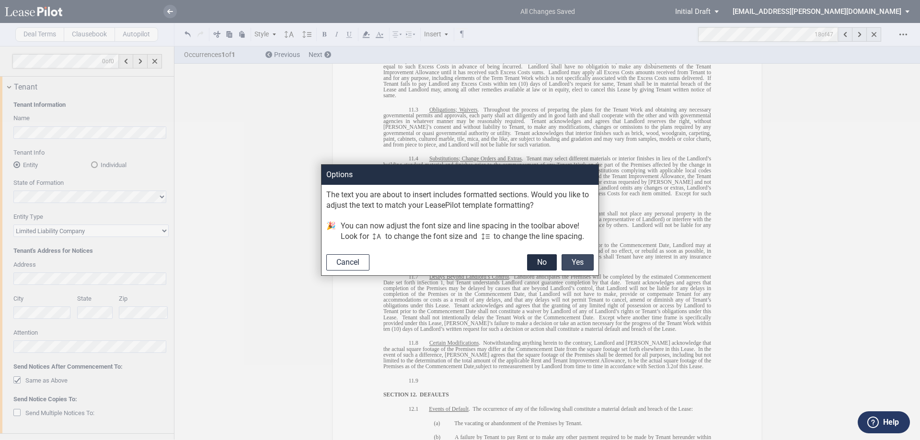
click at [574, 260] on button "Yes" at bounding box center [578, 262] width 32 height 16
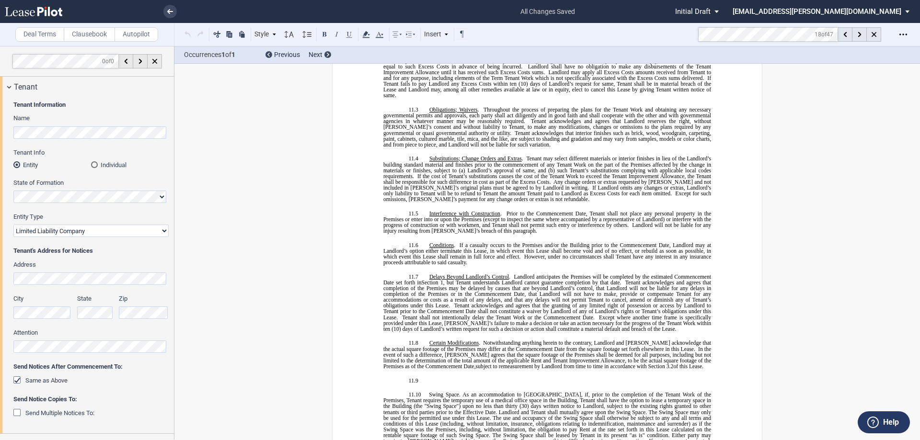
click at [436, 378] on p "11.9 ​" at bounding box center [547, 381] width 328 height 6
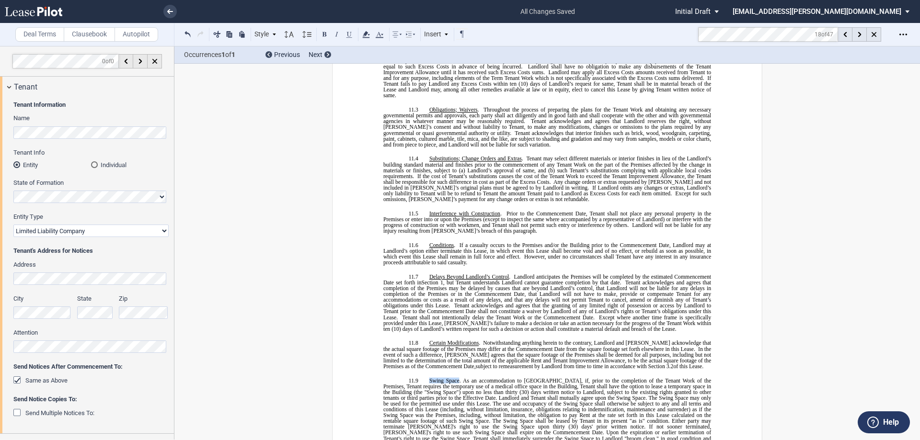
drag, startPoint x: 427, startPoint y: 347, endPoint x: 457, endPoint y: 345, distance: 29.8
click at [457, 378] on span "Swing Space. As an accommodation to [GEOGRAPHIC_DATA], if, prior to the complet…" at bounding box center [547, 392] width 329 height 29
click at [352, 34] on button at bounding box center [349, 33] width 11 height 11
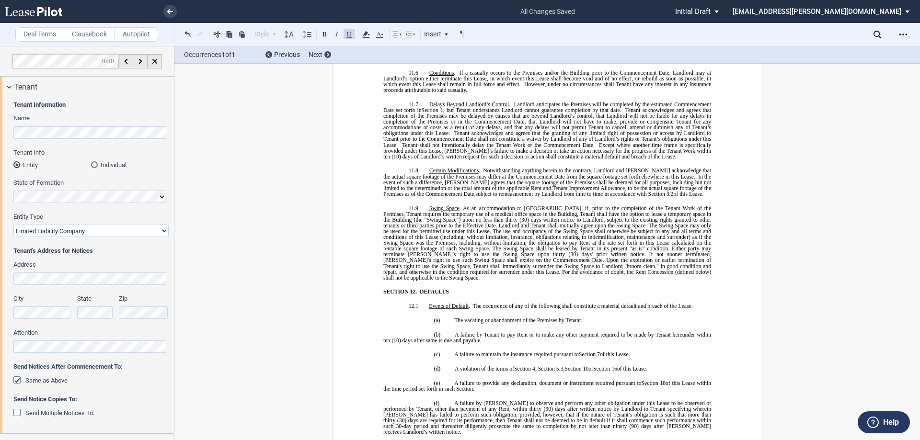
scroll to position [4700, 0]
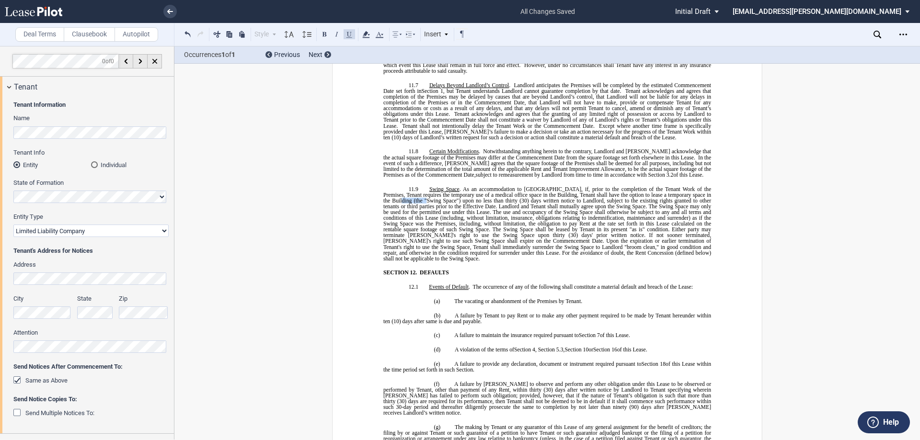
drag, startPoint x: 384, startPoint y: 164, endPoint x: 412, endPoint y: 166, distance: 28.3
click at [412, 186] on span "Swing Space . As an accommodation to [GEOGRAPHIC_DATA], if, prior to the comple…" at bounding box center [547, 200] width 329 height 29
click at [326, 35] on button at bounding box center [324, 33] width 11 height 11
click at [903, 36] on icon "Open Lease options menu" at bounding box center [903, 35] width 8 height 8
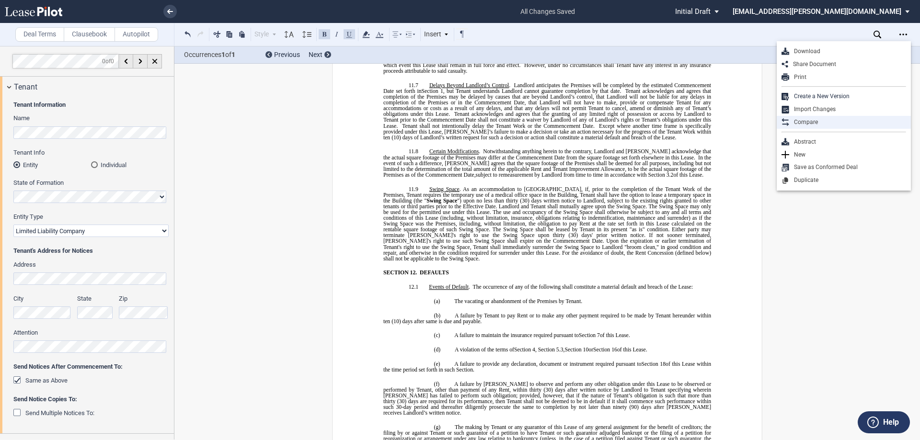
click at [840, 127] on div "Compare" at bounding box center [844, 122] width 134 height 13
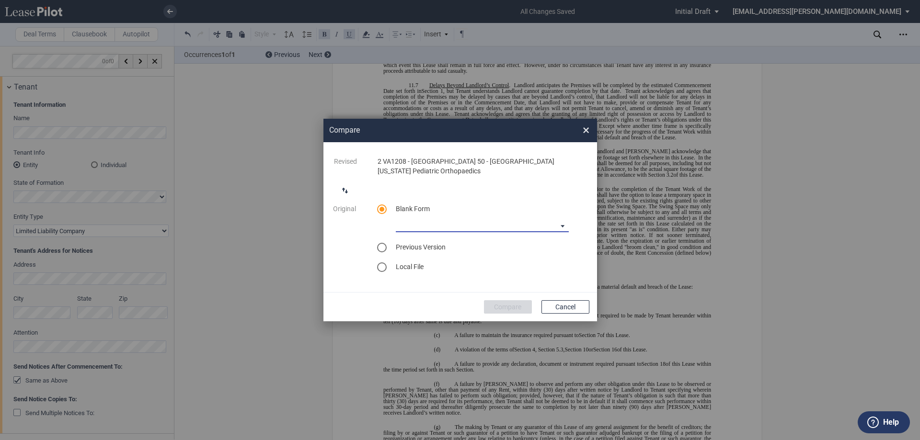
click at [433, 220] on md-select "Medical Office Lease Blank Form Medical Office Lease Blank Form - Base Year Med…" at bounding box center [482, 225] width 173 height 14
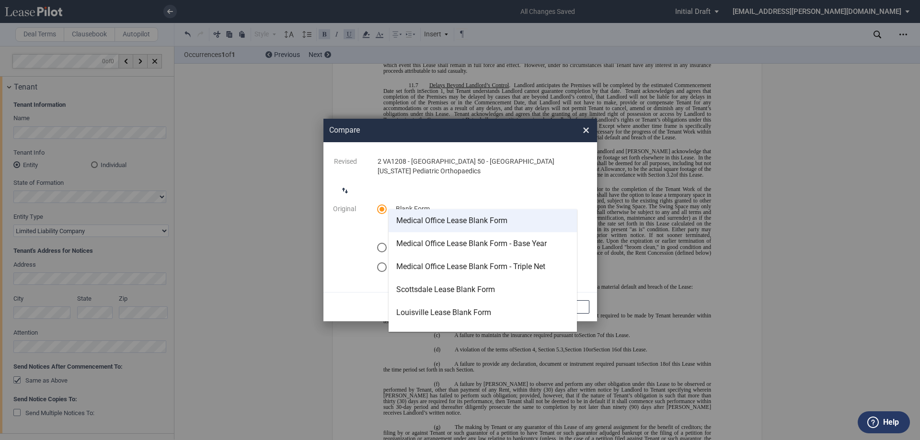
click at [435, 226] on div "Medical Office Lease Blank Form" at bounding box center [451, 221] width 111 height 11
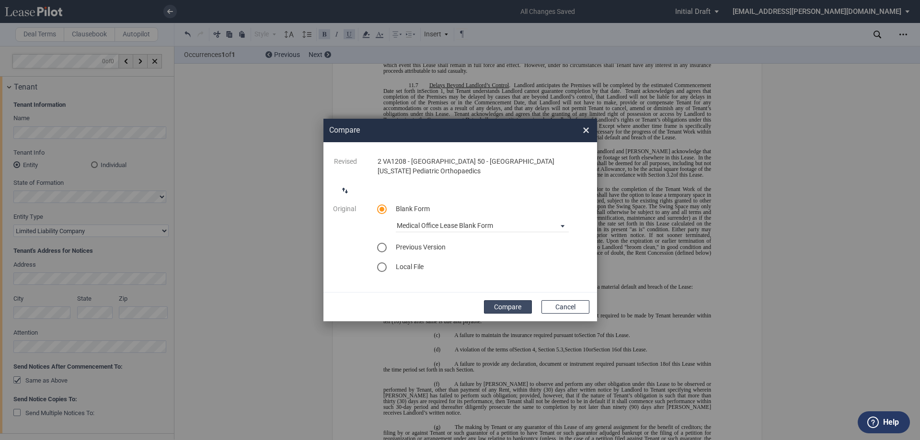
click at [511, 300] on button "Compare" at bounding box center [508, 306] width 48 height 13
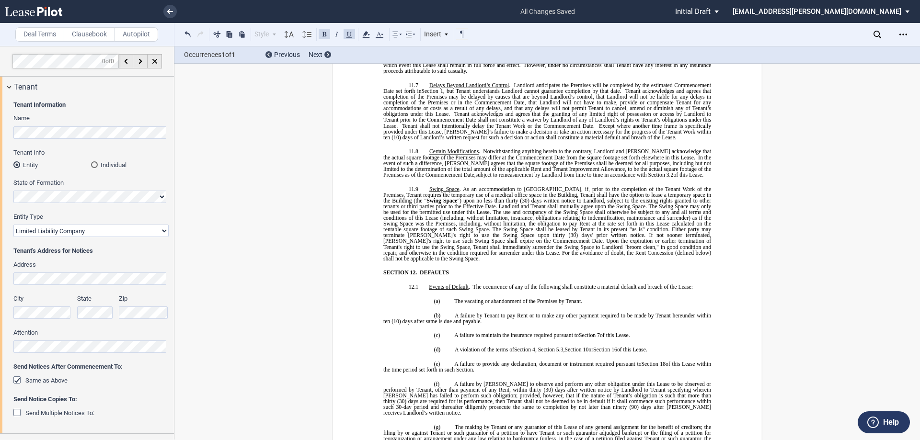
scroll to position [81, 0]
click at [905, 35] on icon "Open Lease options menu" at bounding box center [903, 35] width 8 height 8
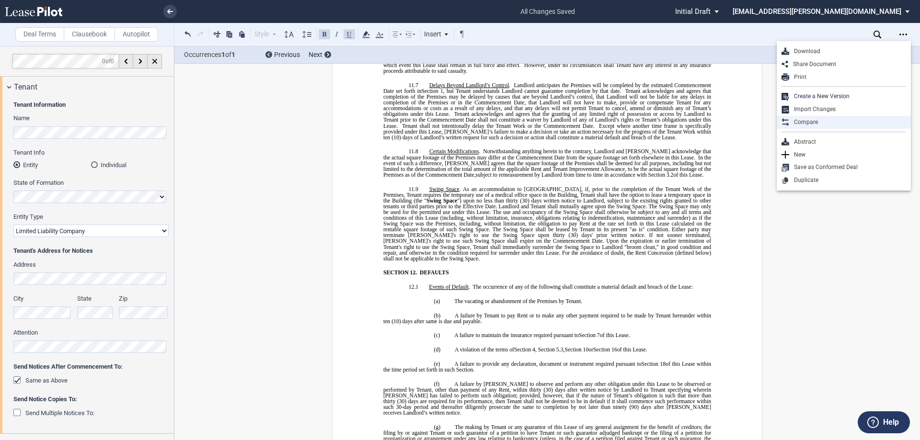
click at [833, 118] on div "Compare" at bounding box center [847, 122] width 117 height 8
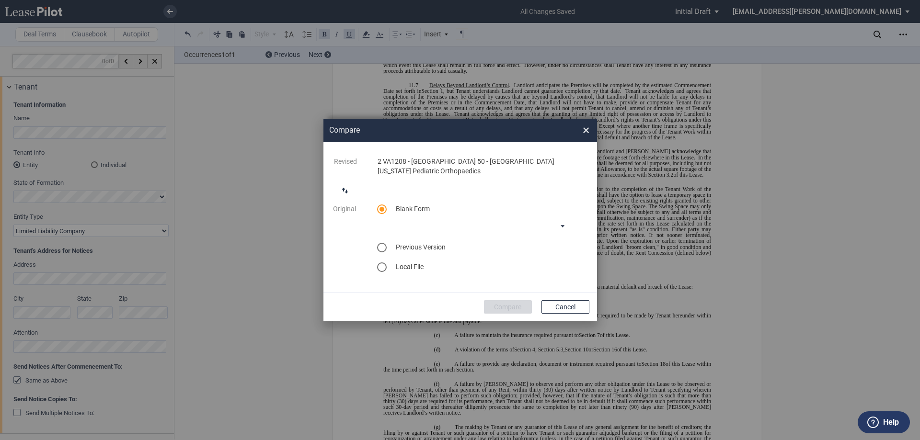
click at [433, 243] on span "Previous Version" at bounding box center [421, 247] width 50 height 8
click at [383, 243] on div "select previous version" at bounding box center [382, 248] width 10 height 10
click at [434, 242] on md-select "Select version for comparison Version 1" at bounding box center [482, 245] width 173 height 14
click at [438, 240] on md-option "Version 1" at bounding box center [483, 241] width 188 height 23
click at [499, 303] on button "Compare" at bounding box center [508, 306] width 48 height 13
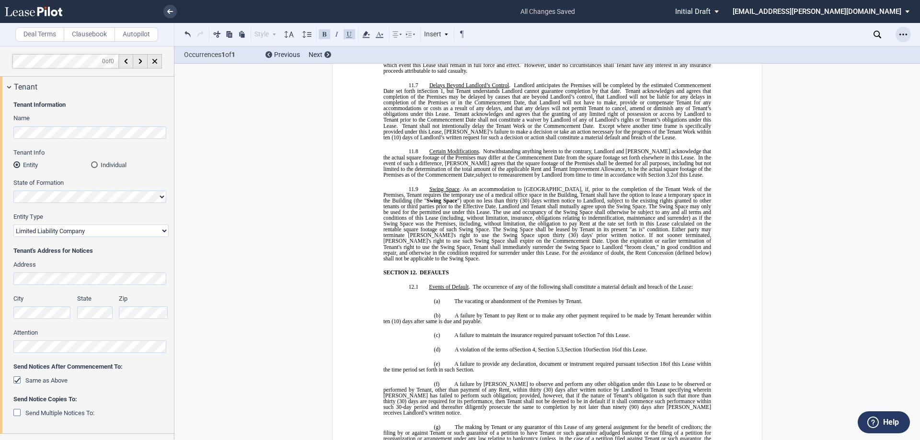
click at [901, 32] on icon "Open Lease options menu" at bounding box center [903, 35] width 8 height 8
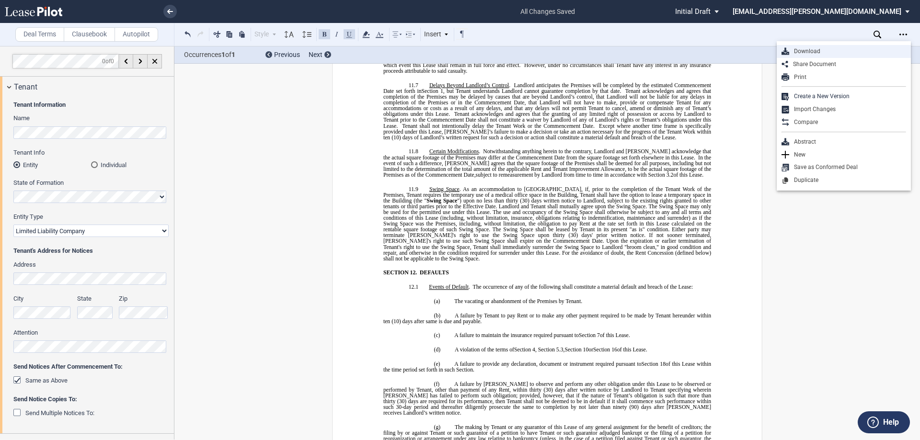
click at [850, 51] on div "Download" at bounding box center [847, 51] width 117 height 8
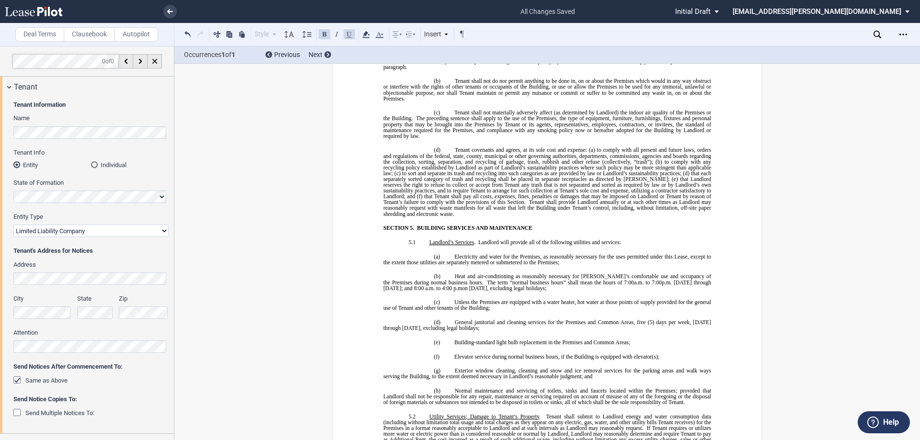
scroll to position [2401, 0]
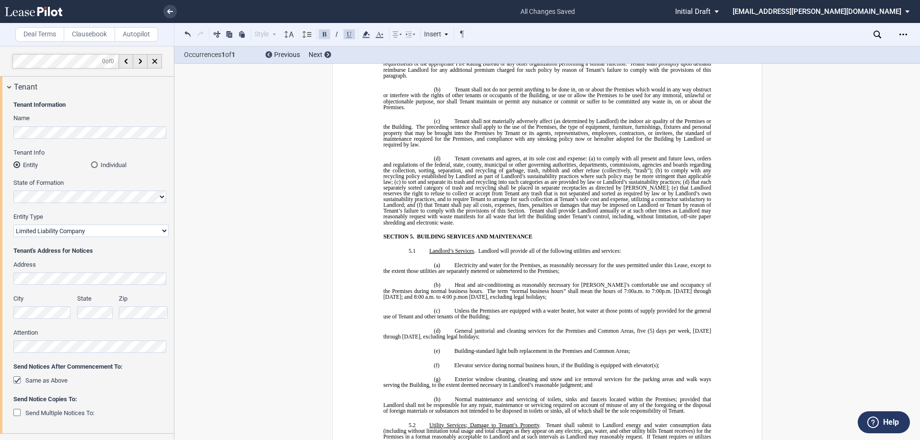
click at [428, 288] on span "p.m. [DATE] through [DATE]; and 8:00 a.m. to 4:00 p.mon [DATE]" at bounding box center [547, 293] width 329 height 11
click at [903, 32] on icon "Open Lease options menu" at bounding box center [903, 35] width 8 height 8
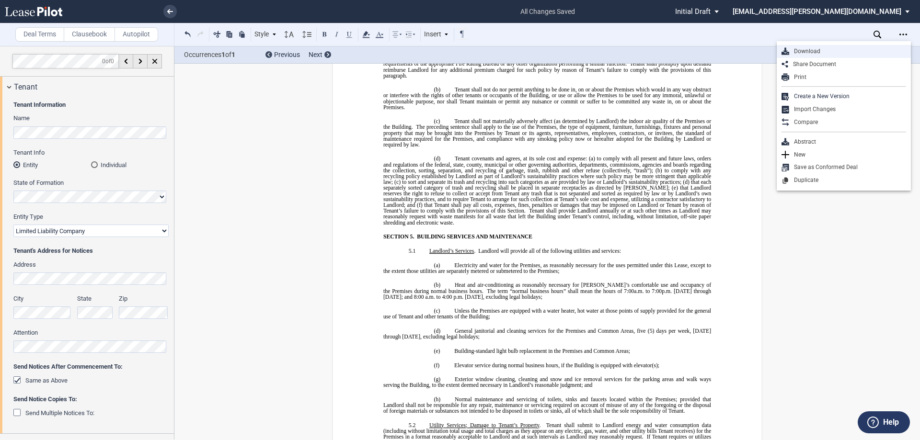
click at [822, 48] on div "Download" at bounding box center [847, 51] width 117 height 8
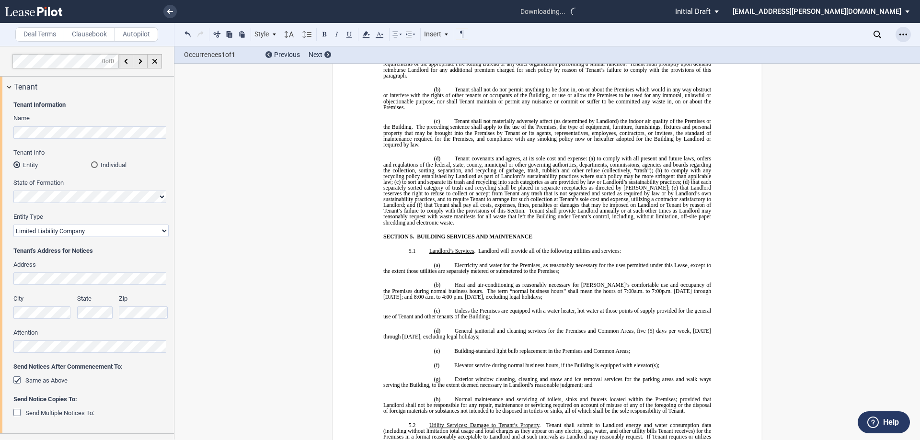
click at [906, 32] on icon "Open Lease options menu" at bounding box center [903, 35] width 8 height 8
click at [908, 35] on div "Open Lease options menu" at bounding box center [903, 34] width 15 height 15
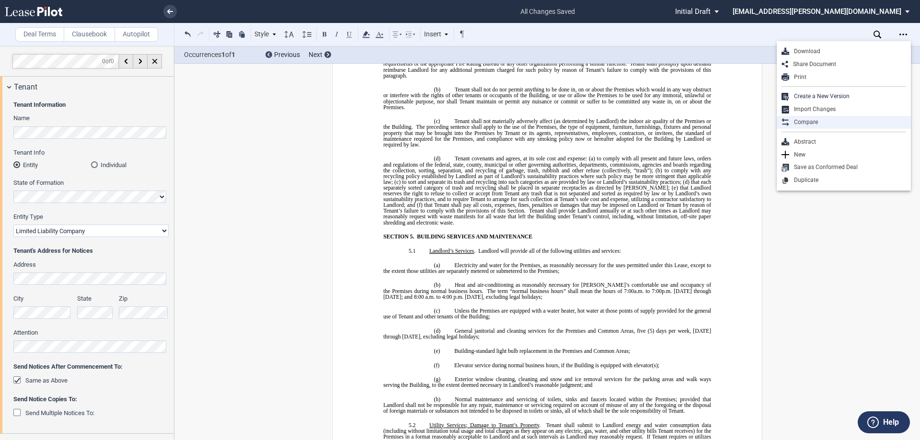
click at [818, 125] on div "Compare" at bounding box center [847, 122] width 117 height 8
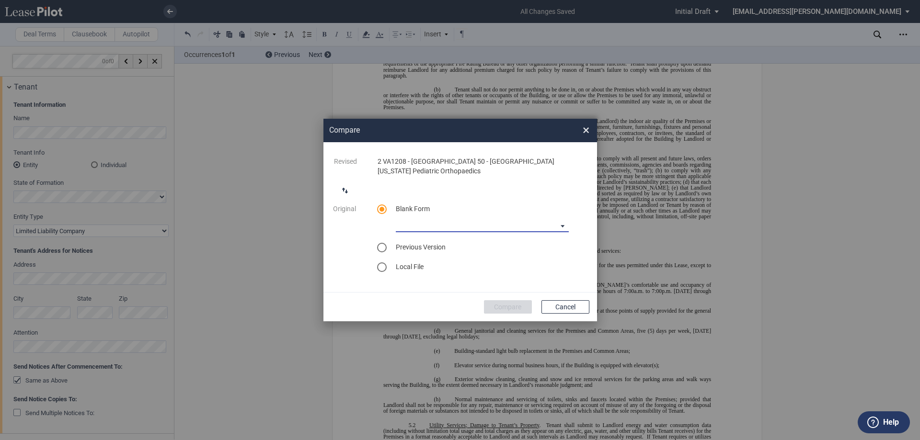
click at [452, 223] on md-select "Medical Office Lease Blank Form Medical Office Lease Blank Form - Base Year Med…" at bounding box center [482, 225] width 173 height 14
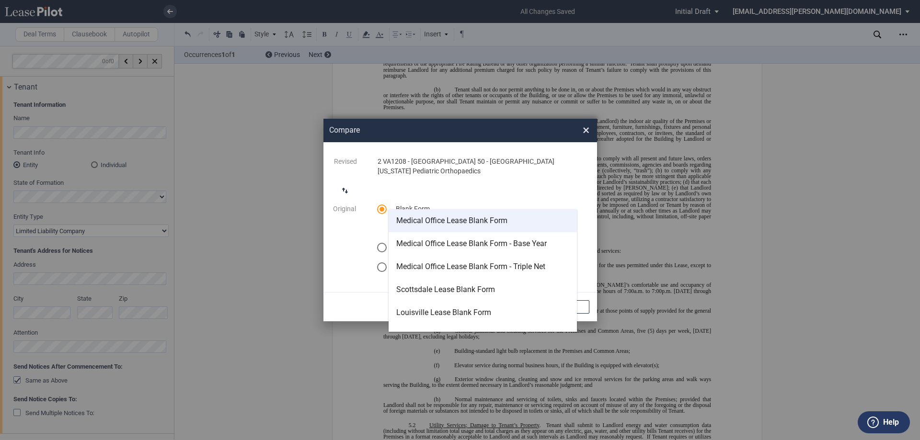
click at [464, 223] on div "Medical Office Lease Blank Form" at bounding box center [451, 221] width 111 height 11
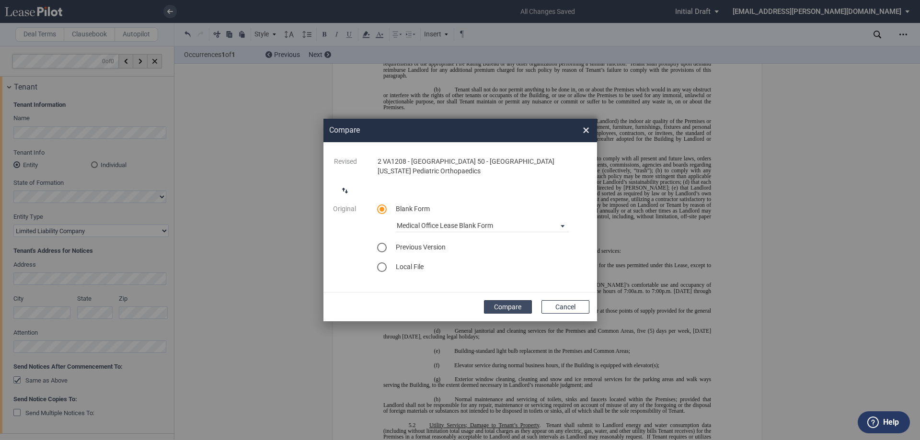
click at [513, 301] on button "Compare" at bounding box center [508, 306] width 48 height 13
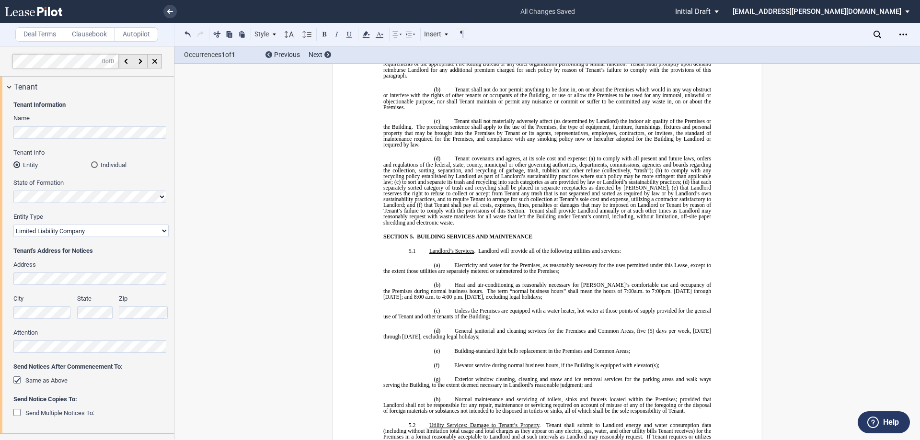
drag, startPoint x: 900, startPoint y: 30, endPoint x: 877, endPoint y: 45, distance: 27.4
click at [900, 30] on div "Open Lease options menu" at bounding box center [903, 34] width 15 height 15
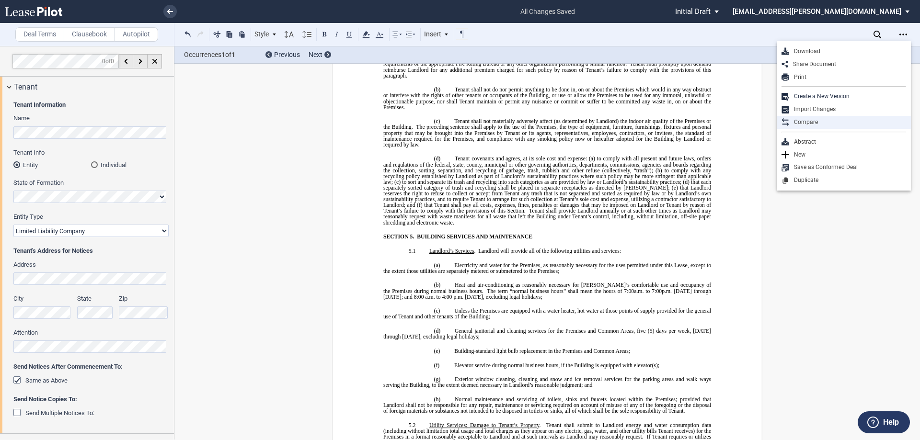
click at [822, 125] on div "Compare" at bounding box center [847, 122] width 117 height 8
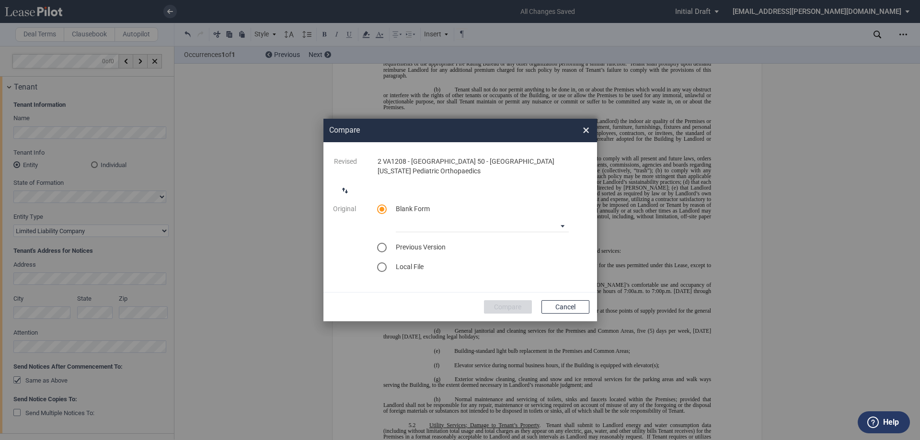
drag, startPoint x: 382, startPoint y: 241, endPoint x: 403, endPoint y: 239, distance: 21.2
click at [382, 243] on div "select previous version" at bounding box center [382, 248] width 10 height 10
click at [430, 239] on md-select "Select version for comparison Version 1" at bounding box center [482, 245] width 173 height 14
drag, startPoint x: 436, startPoint y: 244, endPoint x: 460, endPoint y: 257, distance: 27.5
click at [439, 245] on md-option "Version 1" at bounding box center [483, 241] width 188 height 23
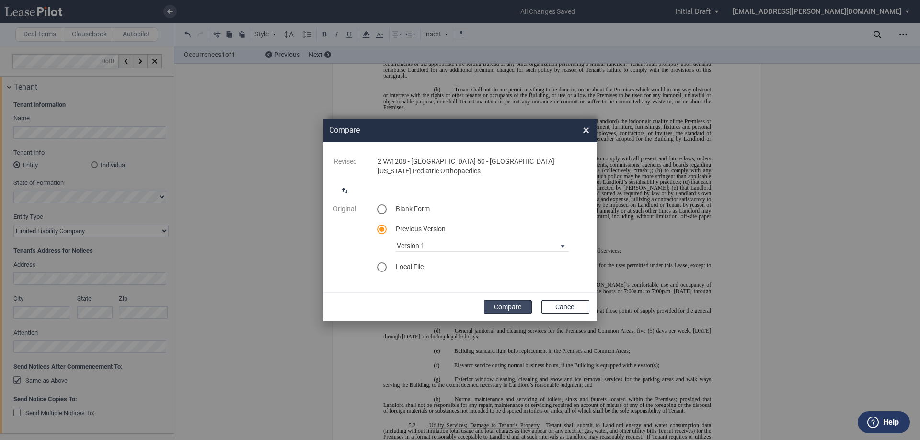
click at [509, 300] on button "Compare" at bounding box center [508, 306] width 48 height 13
